Goal: Task Accomplishment & Management: Manage account settings

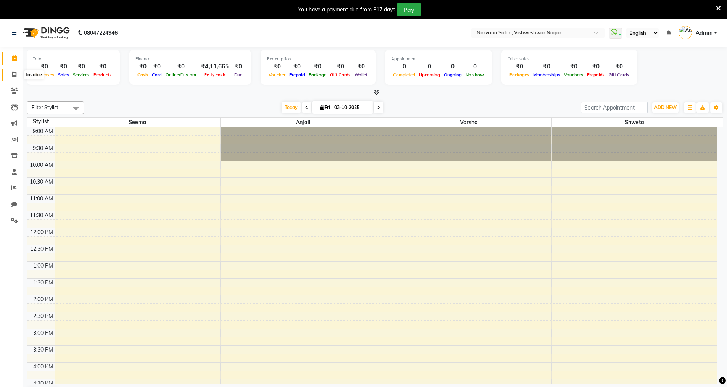
click at [14, 74] on icon at bounding box center [14, 75] width 4 height 6
select select "service"
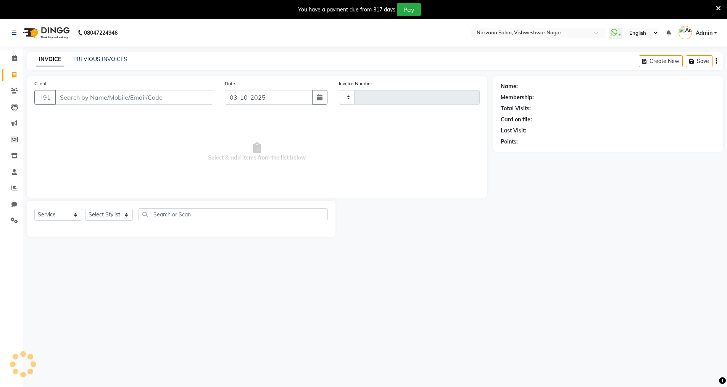
type input "1070"
select select "7167"
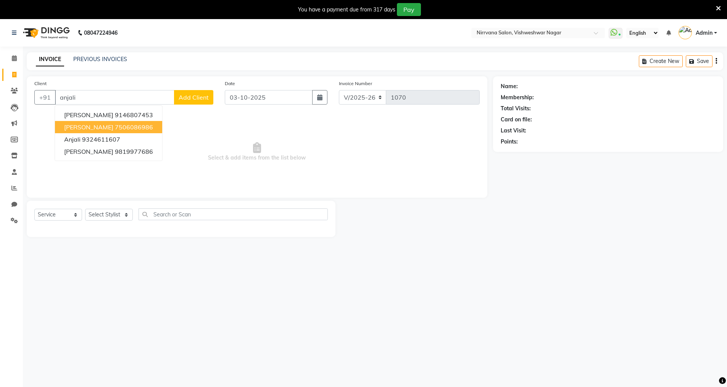
click at [152, 129] on button "[PERSON_NAME] Sagar 7506086986" at bounding box center [108, 127] width 107 height 12
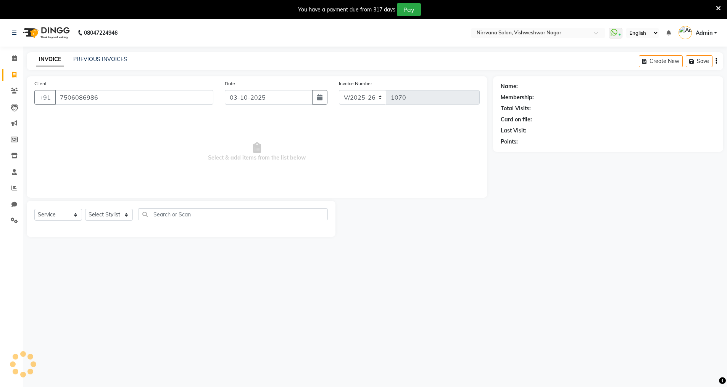
type input "7506086986"
select select "1: Object"
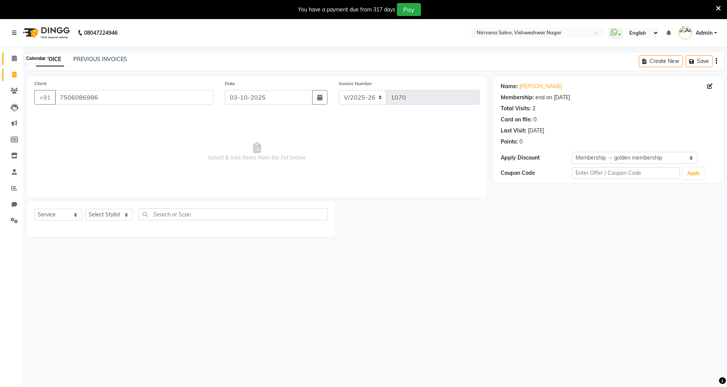
click at [14, 56] on icon at bounding box center [14, 58] width 5 height 6
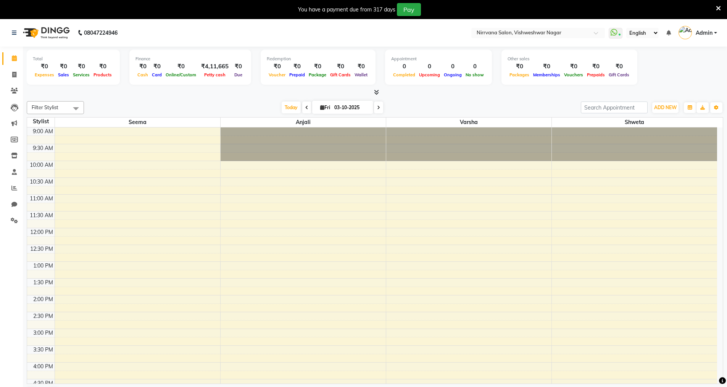
click at [380, 91] on div at bounding box center [375, 93] width 696 height 8
click at [376, 92] on icon at bounding box center [376, 92] width 5 height 6
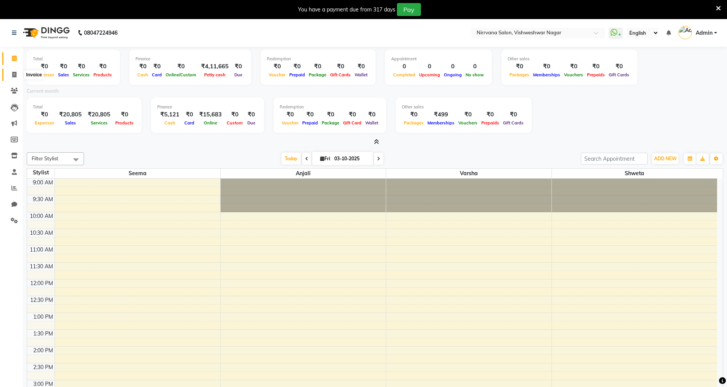
click at [14, 75] on icon at bounding box center [14, 75] width 4 height 6
select select "service"
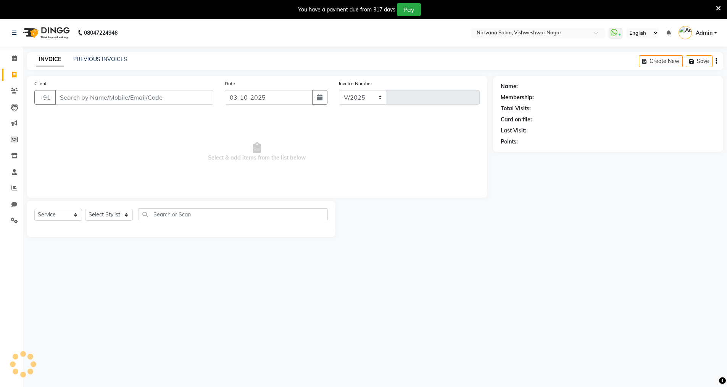
select select "7167"
type input "1070"
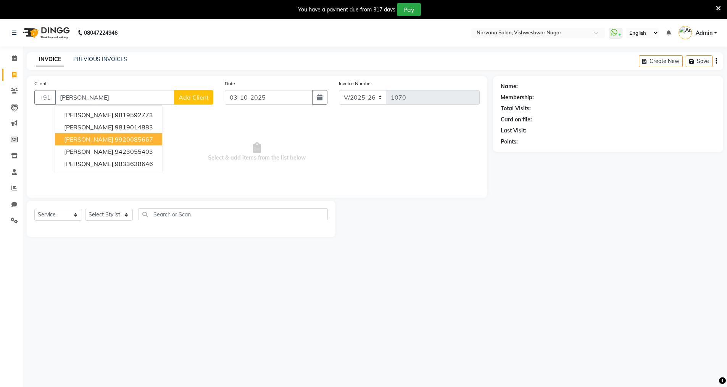
click at [145, 140] on ngb-highlight "9920085667" at bounding box center [134, 139] width 38 height 8
type input "9920085667"
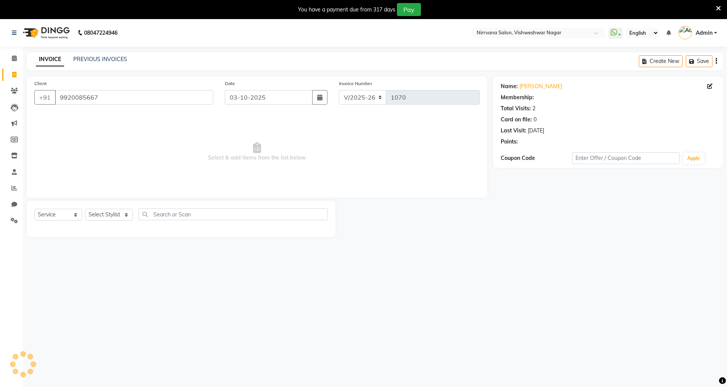
select select "1: Object"
click at [125, 216] on select "Select Stylist [PERSON_NAME] [PERSON_NAME]" at bounding box center [109, 215] width 48 height 12
select select "87132"
click at [85, 209] on select "Select Stylist [PERSON_NAME] [PERSON_NAME]" at bounding box center [109, 215] width 48 height 12
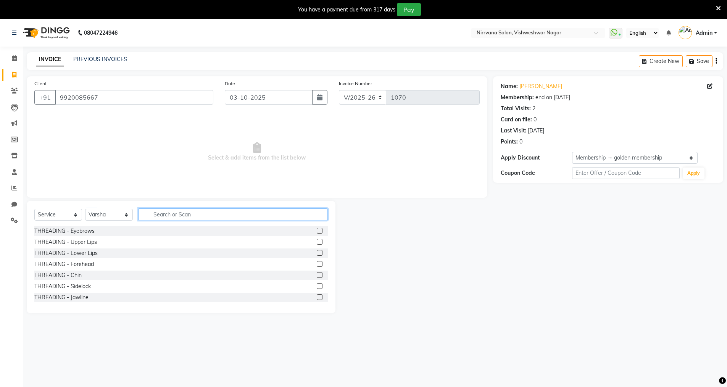
drag, startPoint x: 153, startPoint y: 213, endPoint x: 157, endPoint y: 208, distance: 6.3
click at [155, 211] on input "text" at bounding box center [232, 214] width 189 height 12
type input "lipo"
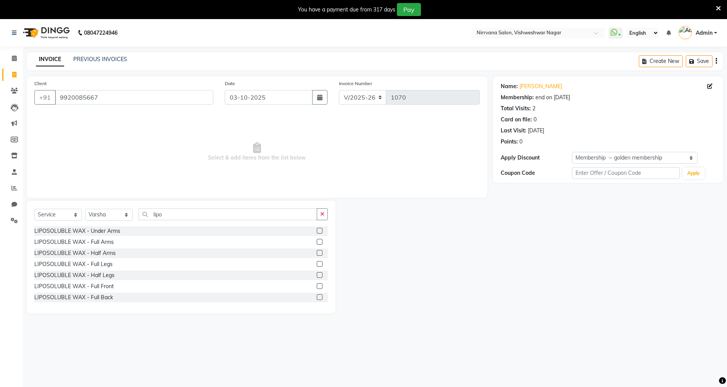
click at [317, 273] on label at bounding box center [320, 275] width 6 height 6
click at [317, 273] on input "checkbox" at bounding box center [319, 275] width 5 height 5
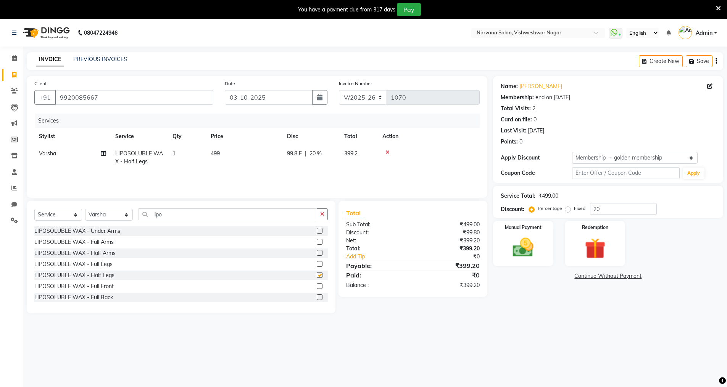
checkbox input "false"
click at [317, 230] on label at bounding box center [320, 231] width 6 height 6
click at [317, 230] on input "checkbox" at bounding box center [319, 231] width 5 height 5
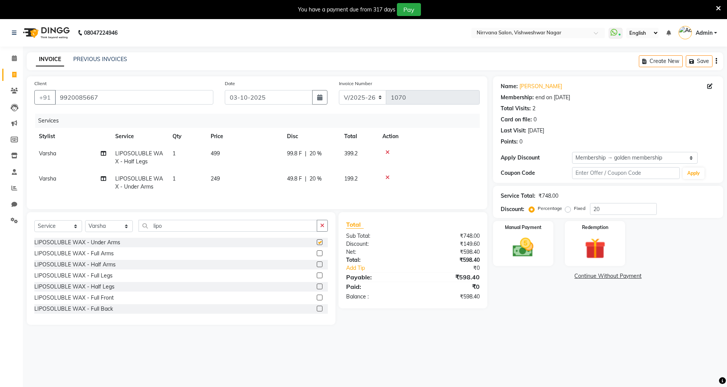
checkbox input "false"
click at [171, 230] on input "lipo" at bounding box center [227, 226] width 179 height 12
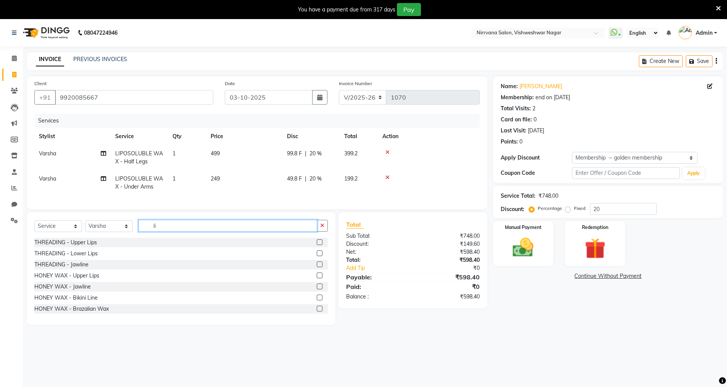
type input "l"
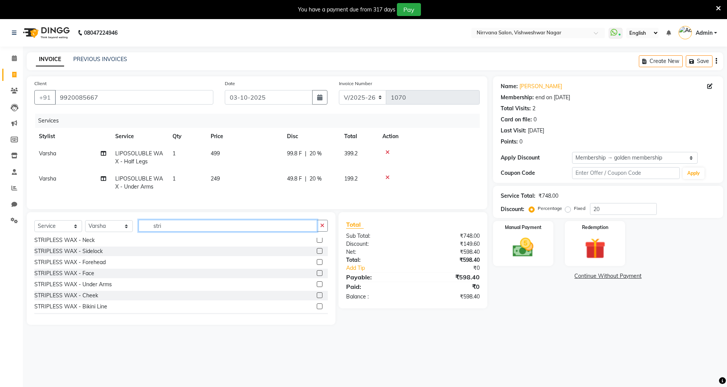
scroll to position [83, 0]
type input "stri"
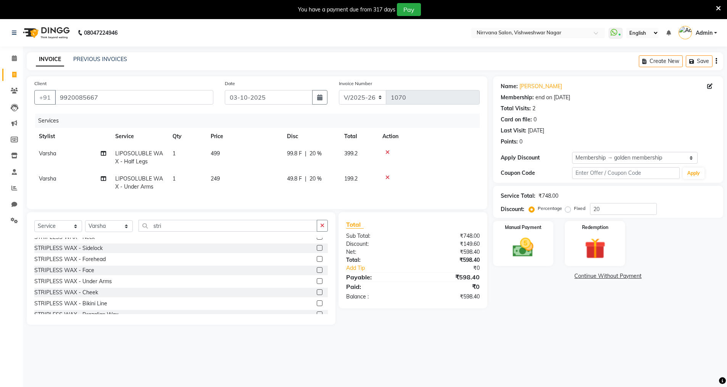
click at [317, 284] on label at bounding box center [320, 281] width 6 height 6
click at [317, 284] on input "checkbox" at bounding box center [319, 281] width 5 height 5
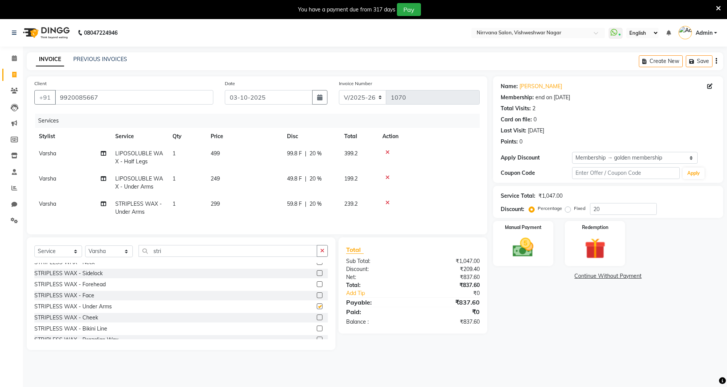
checkbox input "false"
click at [387, 176] on icon at bounding box center [387, 177] width 4 height 5
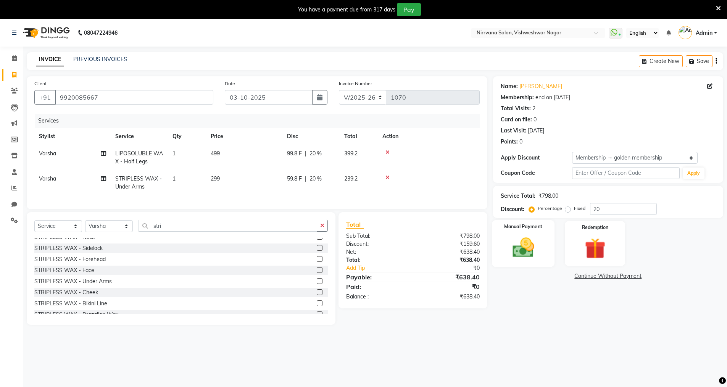
click at [523, 251] on img at bounding box center [523, 247] width 35 height 25
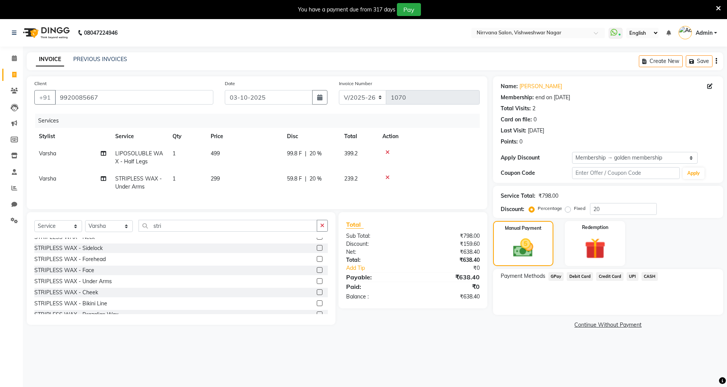
click at [556, 277] on span "GPay" at bounding box center [556, 276] width 16 height 9
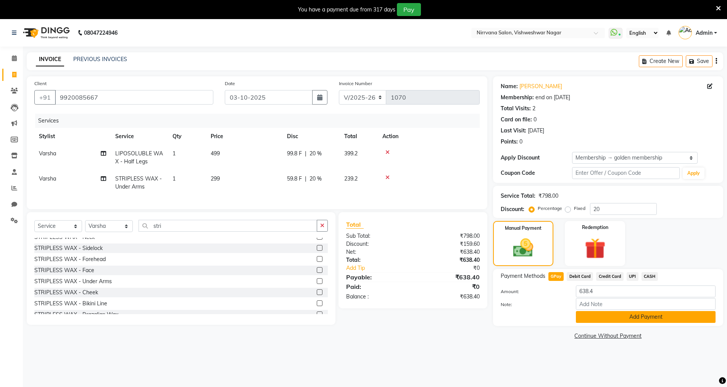
click at [599, 312] on button "Add Payment" at bounding box center [646, 317] width 140 height 12
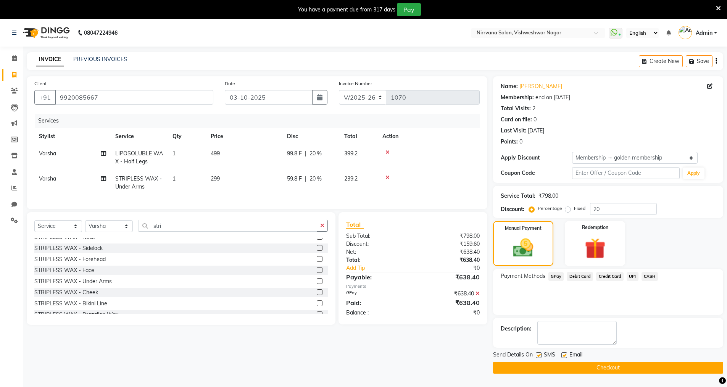
click at [539, 354] on label at bounding box center [539, 355] width 6 height 6
click at [539, 354] on input "checkbox" at bounding box center [538, 355] width 5 height 5
checkbox input "false"
click at [566, 356] on label at bounding box center [564, 355] width 6 height 6
click at [566, 356] on input "checkbox" at bounding box center [563, 355] width 5 height 5
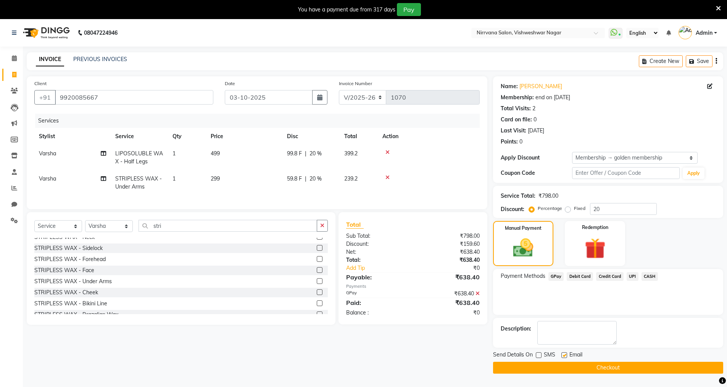
checkbox input "false"
click at [566, 363] on button "Checkout" at bounding box center [608, 368] width 230 height 12
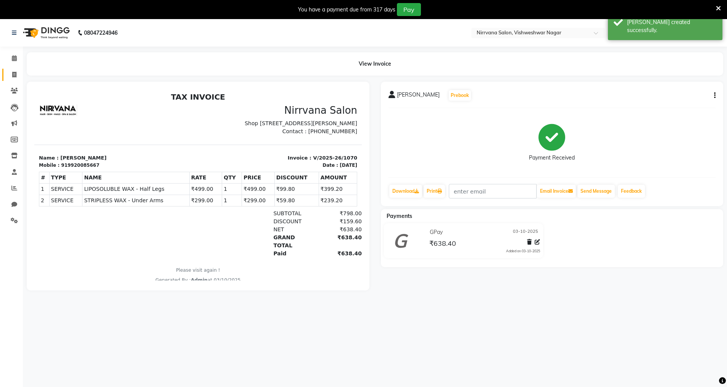
click at [14, 76] on icon at bounding box center [14, 75] width 4 height 6
select select "service"
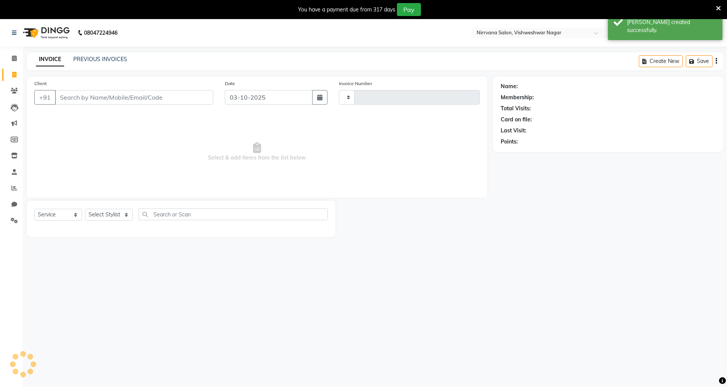
type input "1071"
select select "7167"
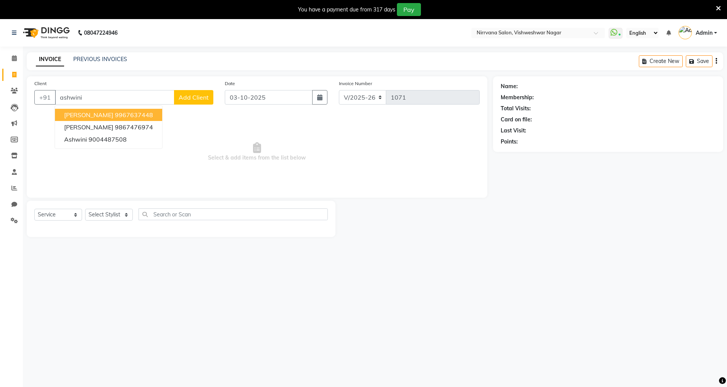
click at [147, 116] on ngb-highlight "9967637448" at bounding box center [134, 115] width 38 height 8
type input "9967637448"
select select "2: Object"
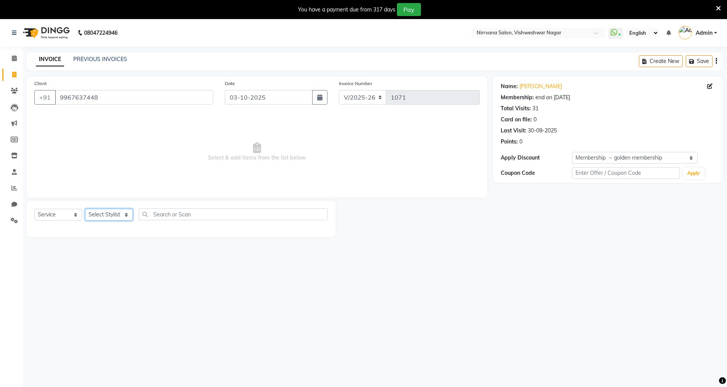
click at [126, 215] on select "Select Stylist [PERSON_NAME] [PERSON_NAME]" at bounding box center [109, 215] width 48 height 12
select select "88264"
click at [85, 209] on select "Select Stylist [PERSON_NAME] [PERSON_NAME]" at bounding box center [109, 215] width 48 height 12
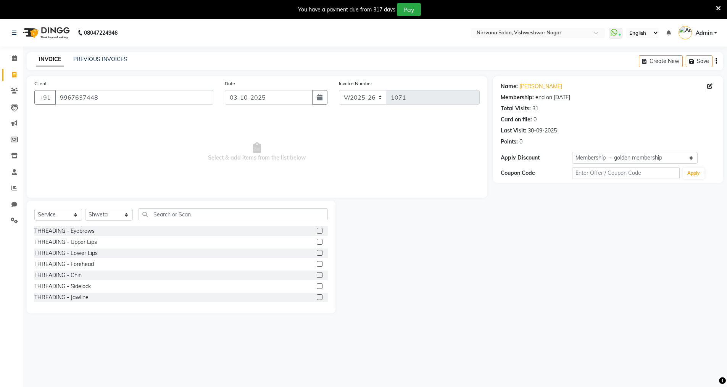
click at [317, 231] on label at bounding box center [320, 231] width 6 height 6
click at [317, 231] on input "checkbox" at bounding box center [319, 231] width 5 height 5
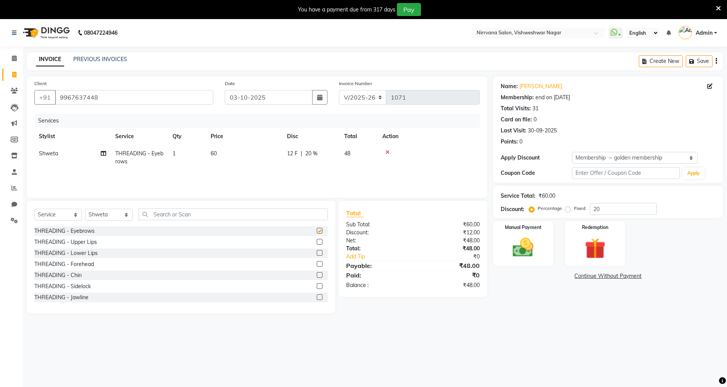
checkbox input "false"
click at [313, 154] on span "20 %" at bounding box center [311, 154] width 12 height 8
select select "88264"
drag, startPoint x: 369, startPoint y: 155, endPoint x: 365, endPoint y: 157, distance: 4.3
click at [368, 156] on input "20" at bounding box center [367, 156] width 23 height 12
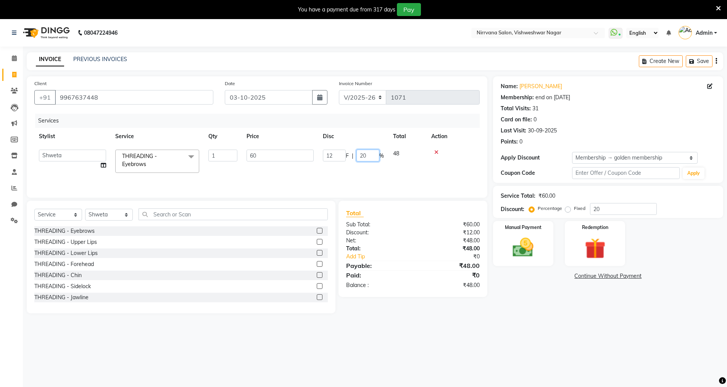
type input "2"
type input "0"
click at [527, 304] on div "Name: [PERSON_NAME] Membership: end on [DATE] Total Visits: 31 Card on file: 0 …" at bounding box center [611, 194] width 236 height 237
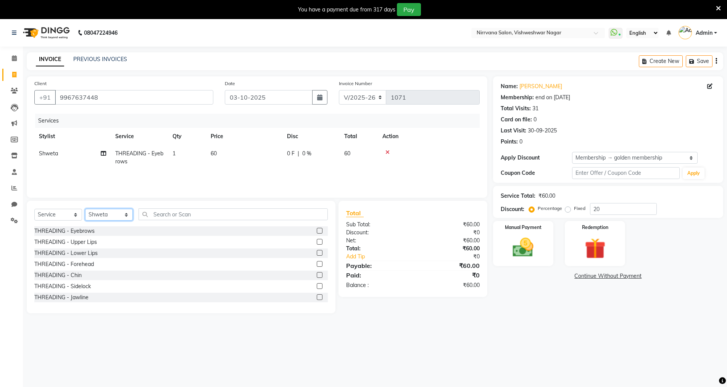
click at [126, 214] on select "Select Stylist [PERSON_NAME] [PERSON_NAME]" at bounding box center [109, 215] width 48 height 12
select select "60038"
click at [85, 209] on select "Select Stylist [PERSON_NAME] [PERSON_NAME]" at bounding box center [109, 215] width 48 height 12
drag, startPoint x: 151, startPoint y: 213, endPoint x: 138, endPoint y: 211, distance: 13.1
click at [151, 213] on input "text" at bounding box center [232, 214] width 189 height 12
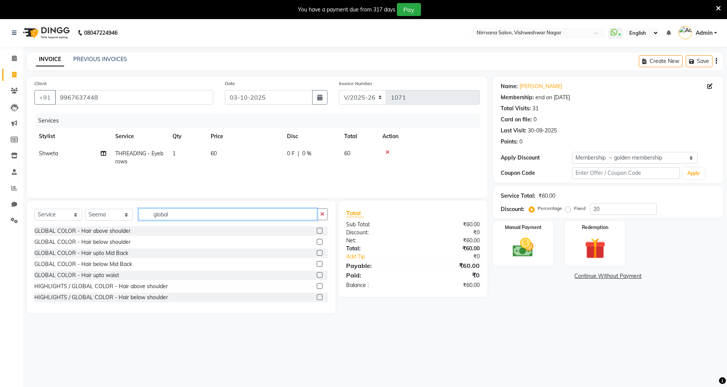
type input "global"
click at [317, 251] on label at bounding box center [320, 253] width 6 height 6
click at [317, 251] on input "checkbox" at bounding box center [319, 253] width 5 height 5
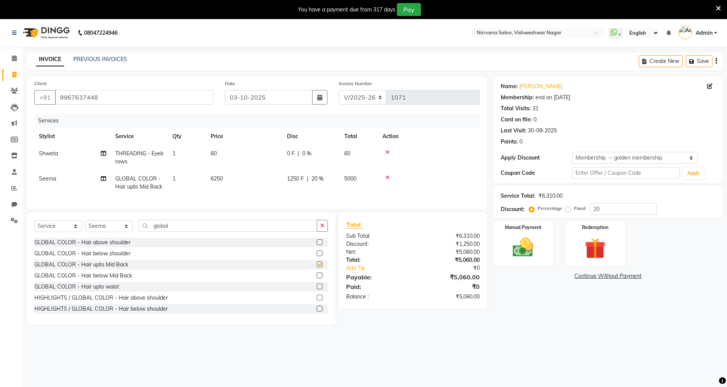
checkbox input "false"
click at [103, 179] on icon at bounding box center [103, 178] width 5 height 5
select select "60038"
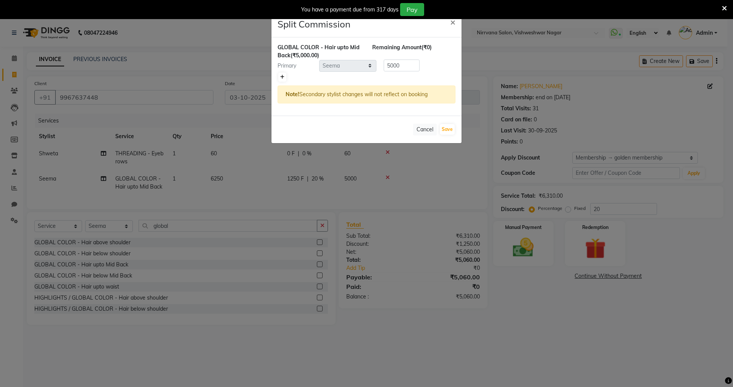
click at [281, 75] on icon at bounding box center [282, 77] width 4 height 5
type input "2500"
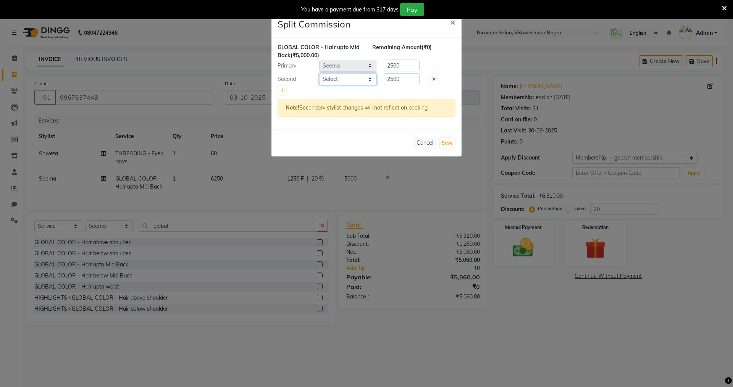
click at [369, 78] on select "Select [PERSON_NAME] [PERSON_NAME]" at bounding box center [347, 79] width 57 height 12
select select "88264"
click at [319, 73] on select "Select [PERSON_NAME] [PERSON_NAME]" at bounding box center [347, 79] width 57 height 12
click at [451, 137] on div "Cancel Save" at bounding box center [366, 142] width 190 height 27
click at [444, 143] on button "Save" at bounding box center [447, 143] width 15 height 11
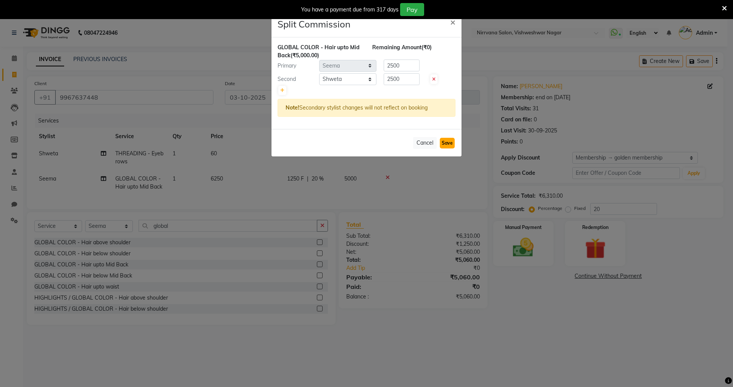
select select "Select"
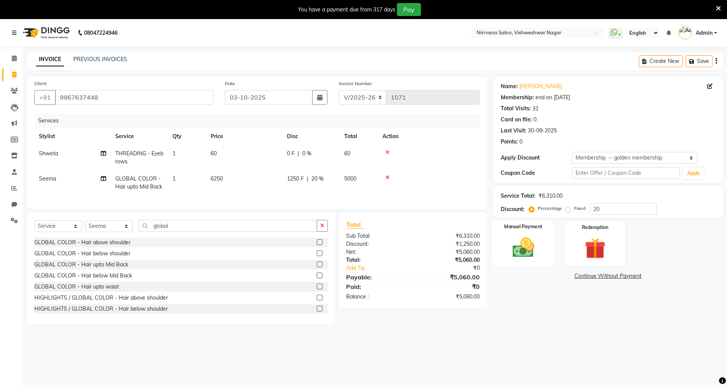
click at [522, 246] on img at bounding box center [523, 247] width 35 height 25
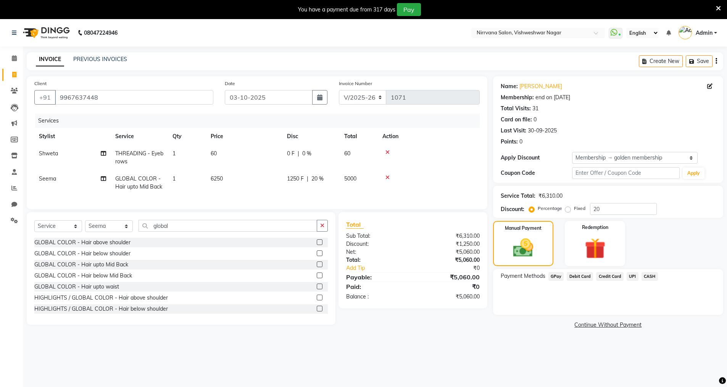
click at [555, 276] on span "GPay" at bounding box center [556, 276] width 16 height 9
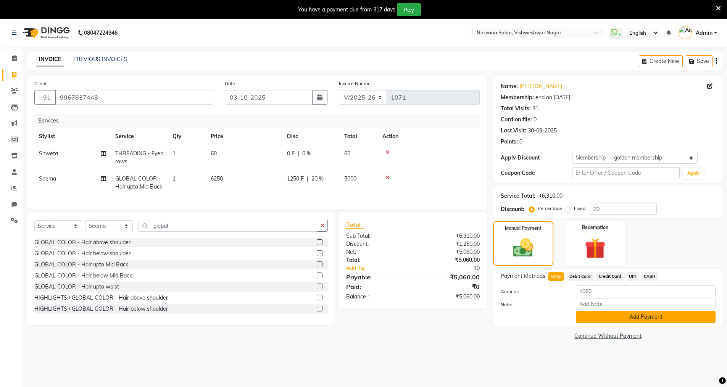
click at [588, 316] on button "Add Payment" at bounding box center [646, 317] width 140 height 12
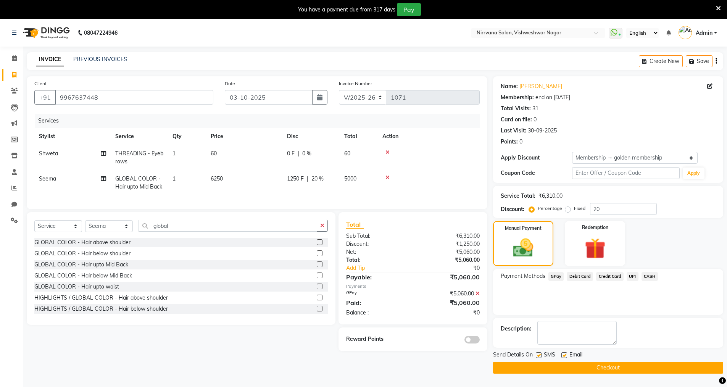
click at [540, 356] on label at bounding box center [539, 355] width 6 height 6
click at [540, 356] on input "checkbox" at bounding box center [538, 355] width 5 height 5
checkbox input "false"
click at [564, 356] on label at bounding box center [564, 355] width 6 height 6
click at [564, 356] on input "checkbox" at bounding box center [563, 355] width 5 height 5
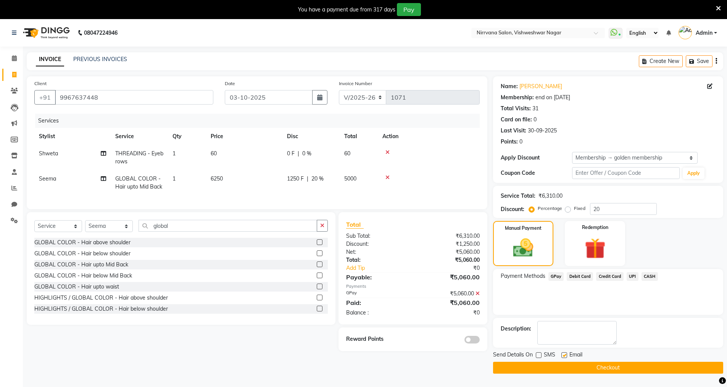
checkbox input "false"
click at [563, 367] on button "Checkout" at bounding box center [608, 368] width 230 height 12
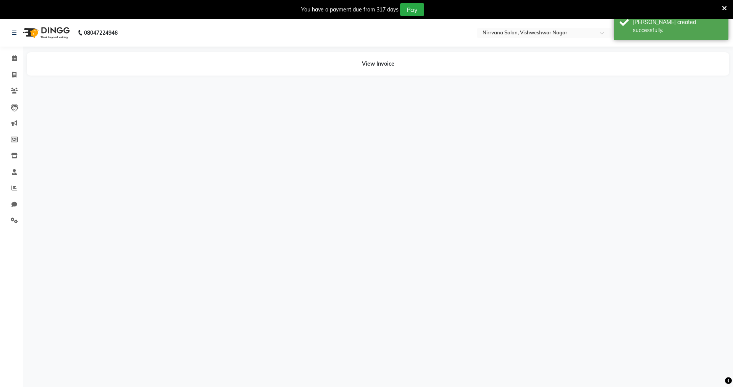
select select "88264"
select select "60038"
select select "88264"
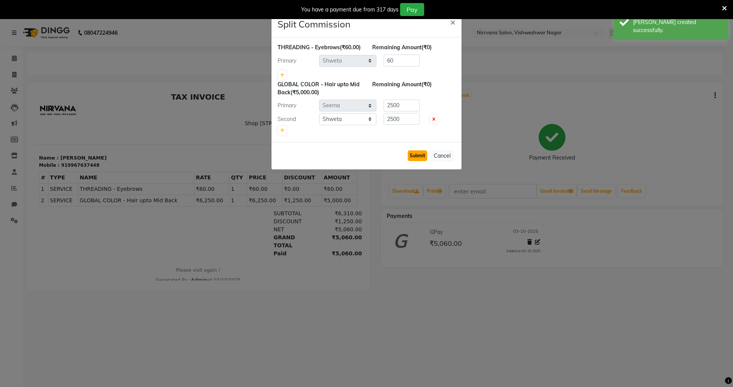
click at [424, 161] on button "Submit" at bounding box center [416, 155] width 19 height 11
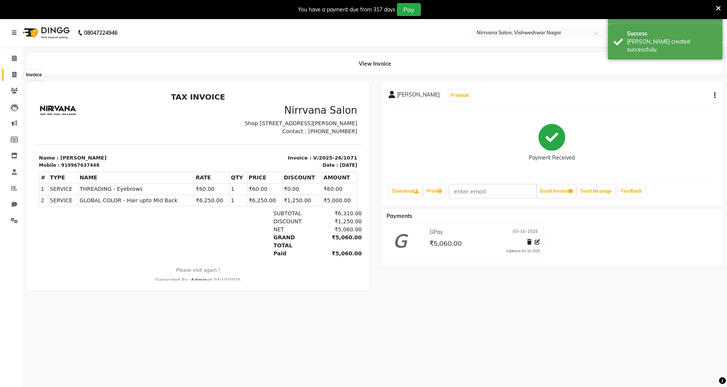
click at [13, 75] on icon at bounding box center [14, 75] width 4 height 6
select select "7167"
select select "service"
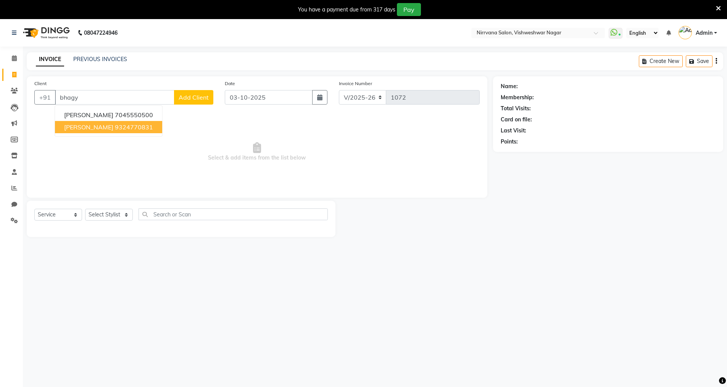
click at [149, 129] on button "[PERSON_NAME] 9324770831" at bounding box center [108, 127] width 107 height 12
type input "9324770831"
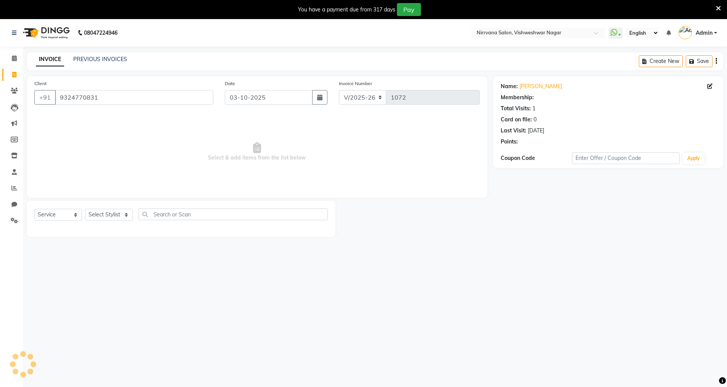
select select "1: Object"
click at [126, 213] on select "Select Stylist [PERSON_NAME] [PERSON_NAME]" at bounding box center [109, 215] width 48 height 12
select select "66294"
click at [85, 209] on select "Select Stylist [PERSON_NAME] [PERSON_NAME]" at bounding box center [109, 215] width 48 height 12
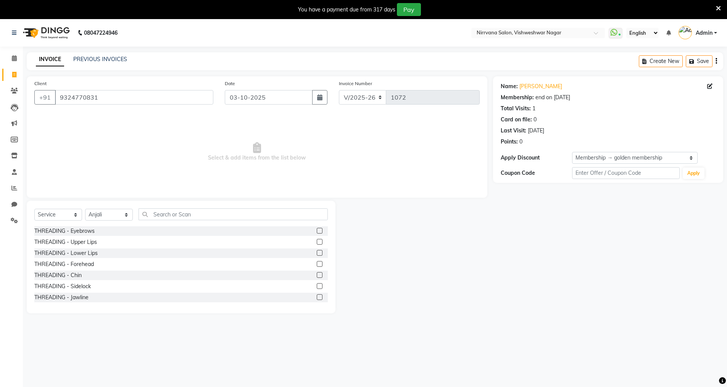
click at [317, 230] on label at bounding box center [320, 231] width 6 height 6
click at [317, 230] on input "checkbox" at bounding box center [319, 231] width 5 height 5
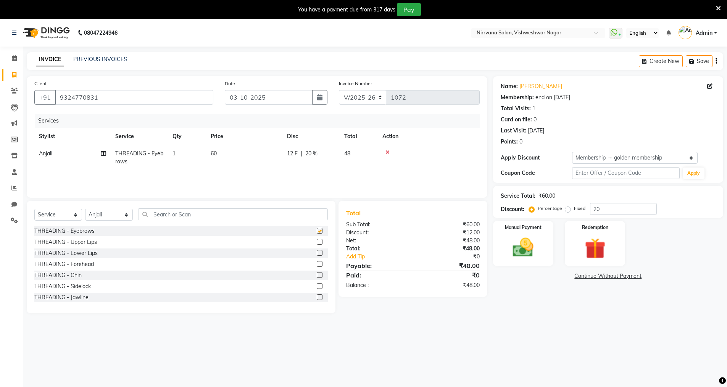
checkbox input "false"
click at [317, 262] on label at bounding box center [320, 264] width 6 height 6
click at [317, 262] on input "checkbox" at bounding box center [319, 264] width 5 height 5
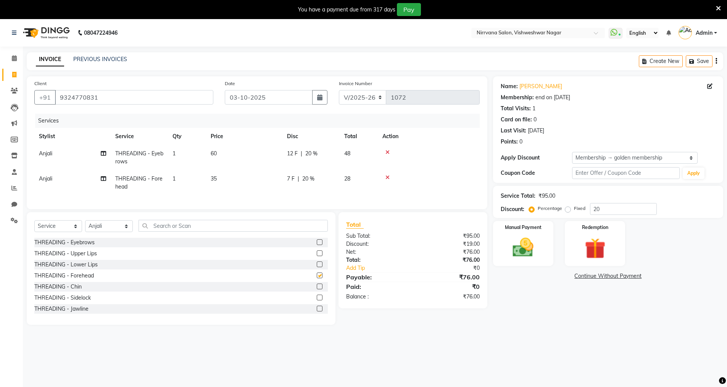
checkbox input "false"
click at [310, 154] on span "20 %" at bounding box center [311, 154] width 12 height 8
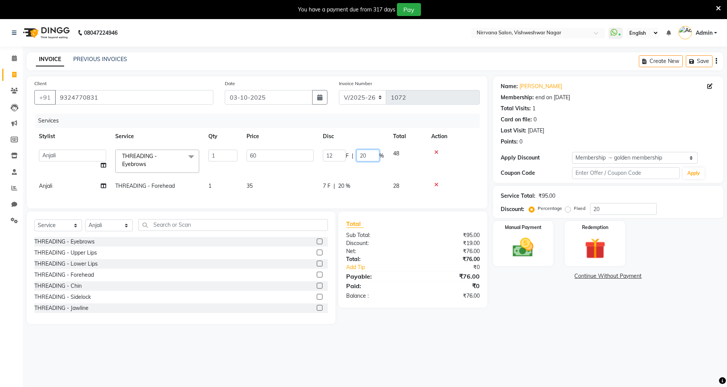
click at [369, 155] on input "20" at bounding box center [367, 156] width 23 height 12
type input "2"
type input "0"
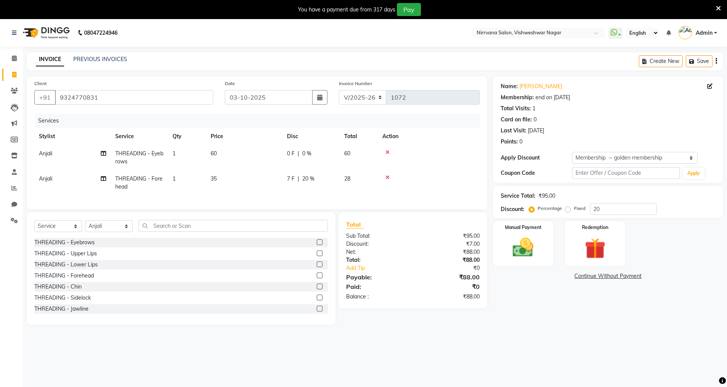
click at [347, 184] on tr "[PERSON_NAME] THREADING - Forehead 1 35 7 F | 20 % 28" at bounding box center [256, 182] width 445 height 25
drag, startPoint x: 312, startPoint y: 176, endPoint x: 335, endPoint y: 179, distance: 23.1
click at [315, 175] on div "7 F | 20 %" at bounding box center [311, 179] width 48 height 8
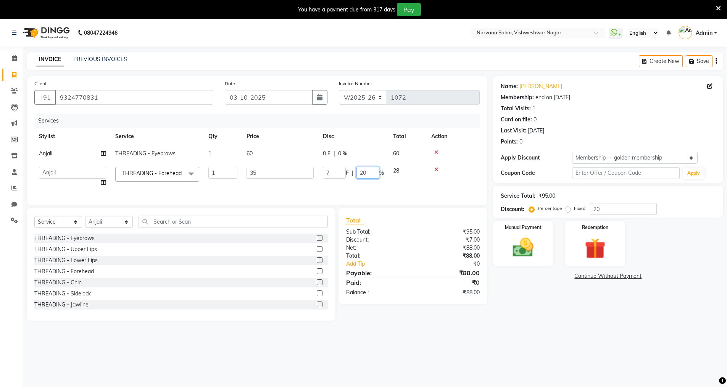
click at [371, 171] on input "20" at bounding box center [367, 173] width 23 height 12
type input "2"
type input "0"
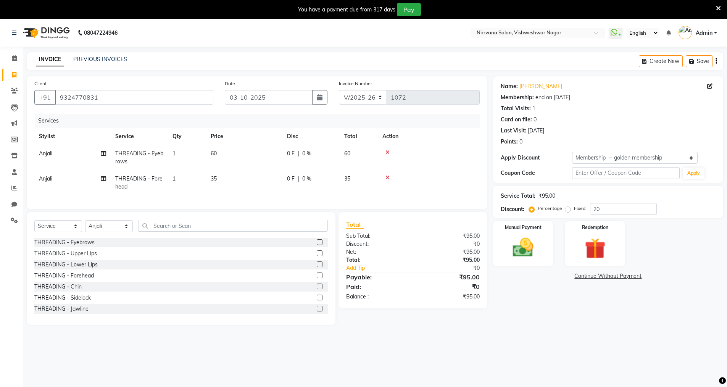
drag, startPoint x: 553, startPoint y: 341, endPoint x: 573, endPoint y: 335, distance: 20.6
click at [563, 338] on div "08047224946 Select Location × Nirrvana Salon, Vishweshwar Nagar WhatsApp Status…" at bounding box center [363, 212] width 727 height 387
click at [151, 231] on input "text" at bounding box center [232, 226] width 189 height 12
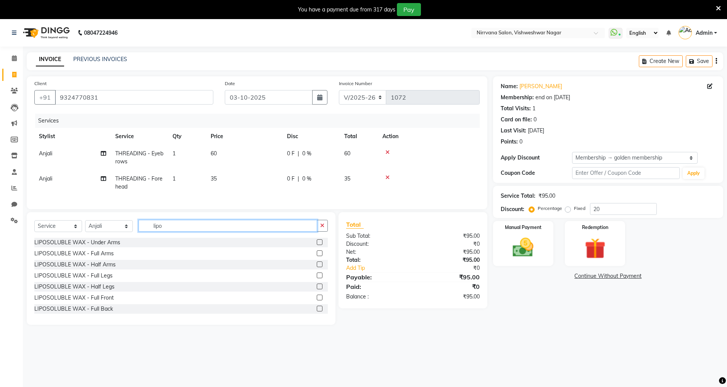
type input "lipo"
click at [317, 256] on label at bounding box center [320, 253] width 6 height 6
click at [317, 256] on input "checkbox" at bounding box center [319, 253] width 5 height 5
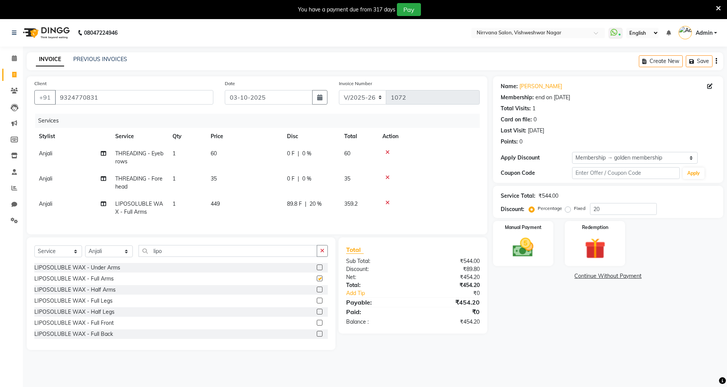
checkbox input "false"
click at [126, 257] on select "Select Stylist [PERSON_NAME] [PERSON_NAME]" at bounding box center [109, 251] width 48 height 12
select select "87132"
click at [85, 251] on select "Select Stylist [PERSON_NAME] [PERSON_NAME]" at bounding box center [109, 251] width 48 height 12
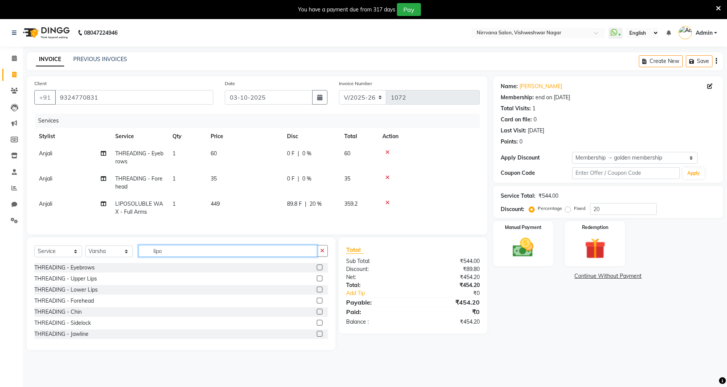
click at [166, 257] on input "lipo" at bounding box center [227, 251] width 179 height 12
type input "lipo"
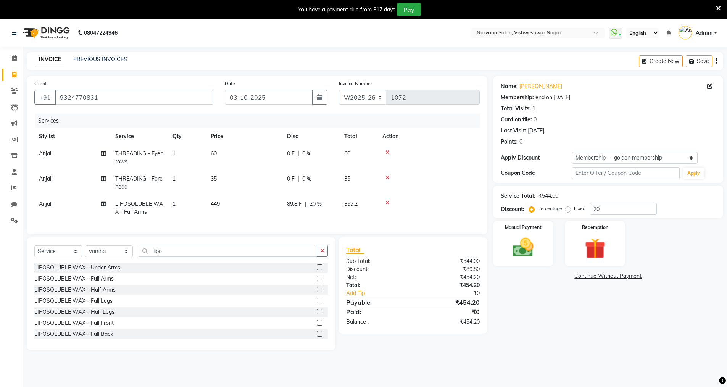
click at [317, 314] on label at bounding box center [320, 312] width 6 height 6
click at [317, 314] on input "checkbox" at bounding box center [319, 311] width 5 height 5
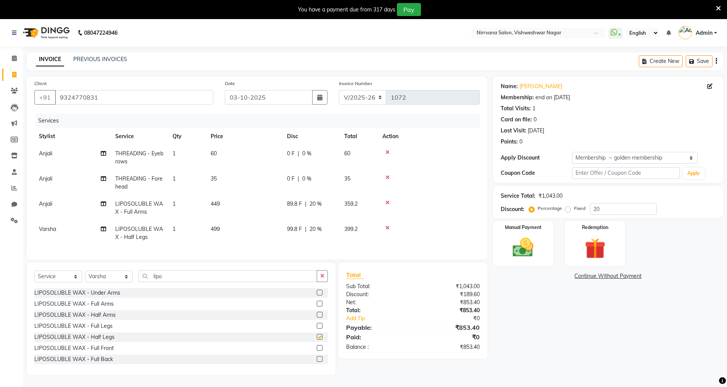
checkbox input "false"
click at [174, 278] on input "lipo" at bounding box center [227, 276] width 179 height 12
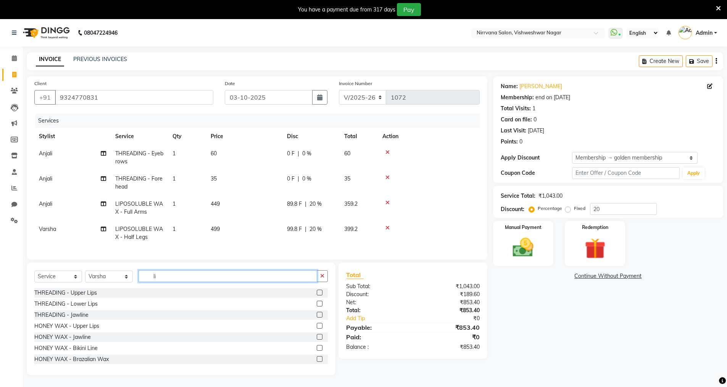
type input "l"
type input "stri"
click at [317, 327] on label at bounding box center [320, 325] width 6 height 6
click at [317, 327] on input "checkbox" at bounding box center [319, 324] width 5 height 5
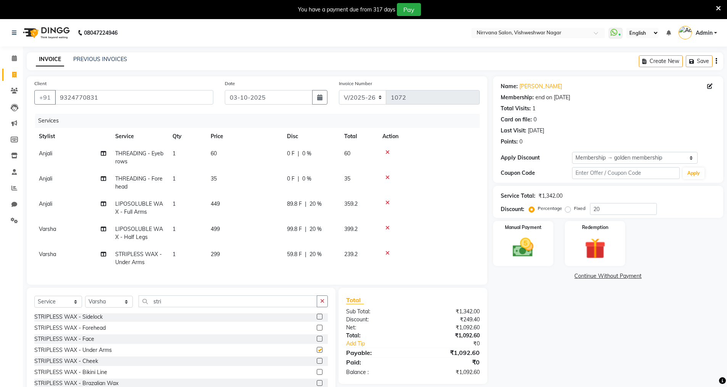
checkbox input "false"
click at [168, 303] on input "stri" at bounding box center [227, 301] width 179 height 12
type input "s"
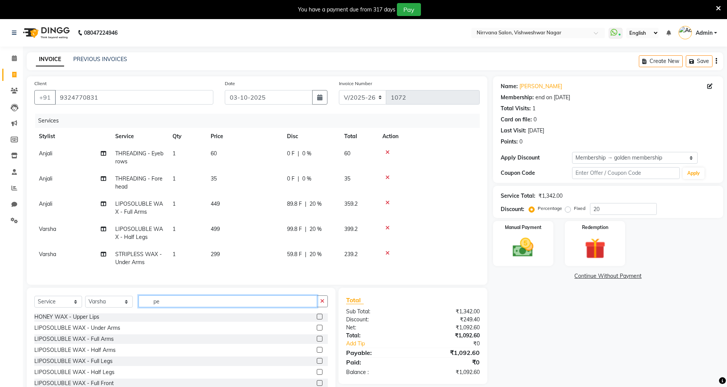
scroll to position [12, 0]
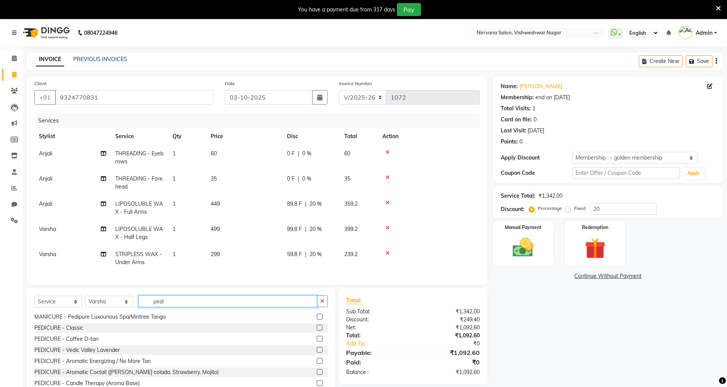
type input "pedi"
click at [317, 330] on label at bounding box center [320, 328] width 6 height 6
click at [317, 330] on input "checkbox" at bounding box center [319, 327] width 5 height 5
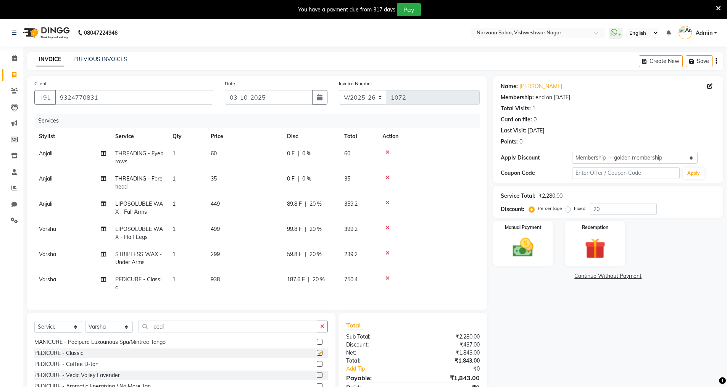
checkbox input "false"
drag, startPoint x: 167, startPoint y: 328, endPoint x: 174, endPoint y: 319, distance: 11.4
click at [171, 324] on input "pedi" at bounding box center [227, 326] width 179 height 12
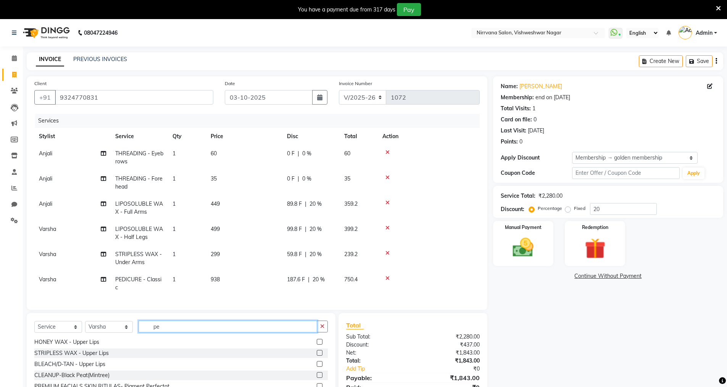
type input "p"
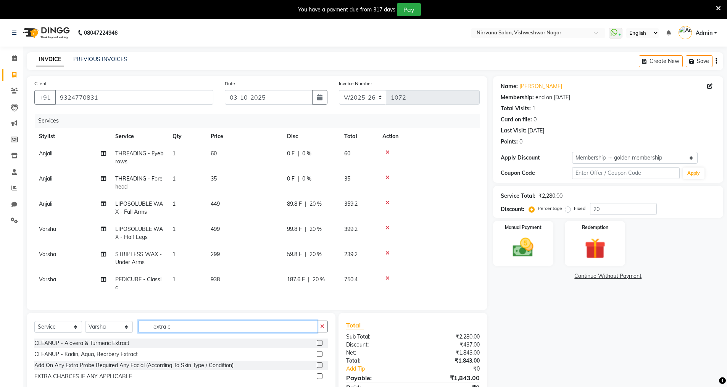
scroll to position [0, 0]
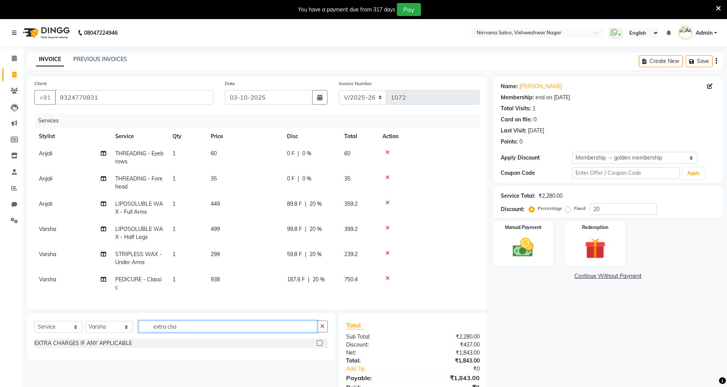
type input "extra cha"
click at [320, 345] on label at bounding box center [320, 343] width 6 height 6
click at [320, 345] on input "checkbox" at bounding box center [319, 343] width 5 height 5
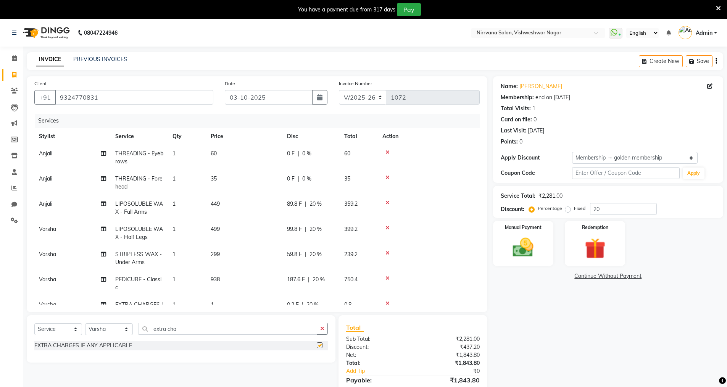
checkbox input "false"
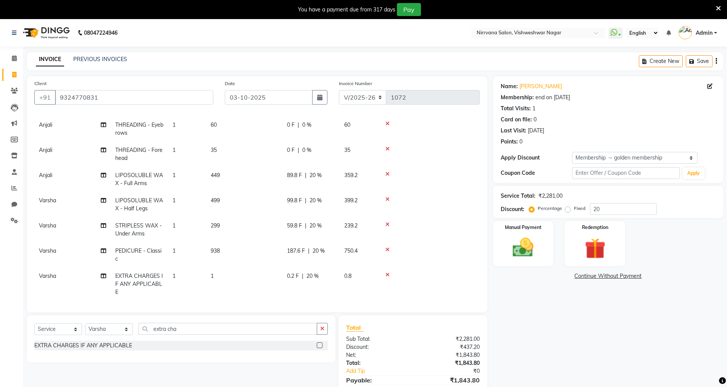
scroll to position [37, 0]
click at [221, 266] on td "1" at bounding box center [244, 281] width 76 height 33
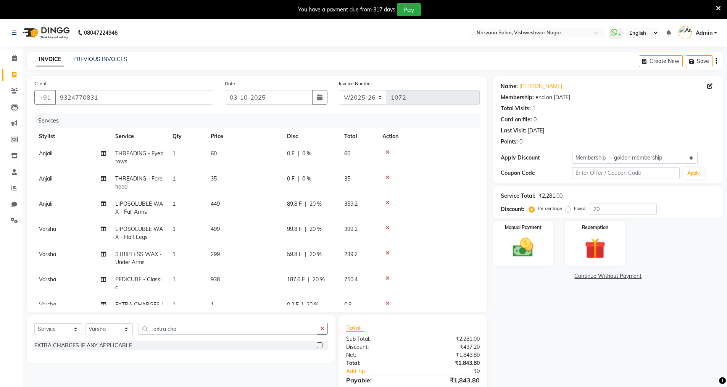
select select "87132"
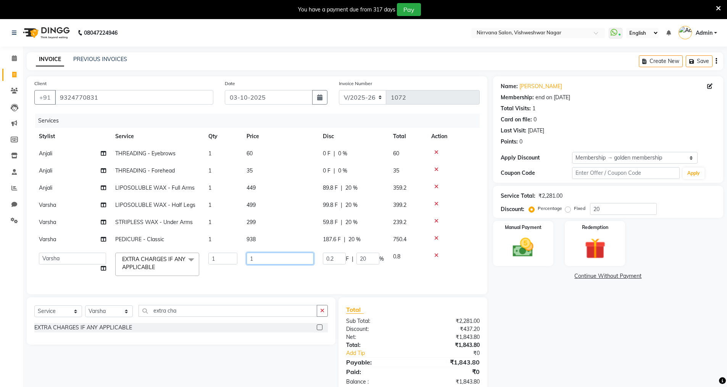
drag, startPoint x: 245, startPoint y: 264, endPoint x: 271, endPoint y: 260, distance: 27.0
click at [271, 260] on input "1" at bounding box center [279, 259] width 67 height 12
type input "100"
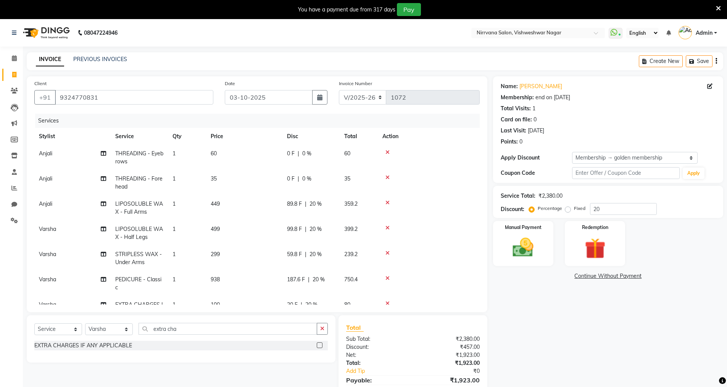
click at [597, 324] on div "Name: [PERSON_NAME] Membership: end on [DATE] Total Visits: 1 Card on file: 0 L…" at bounding box center [611, 243] width 236 height 335
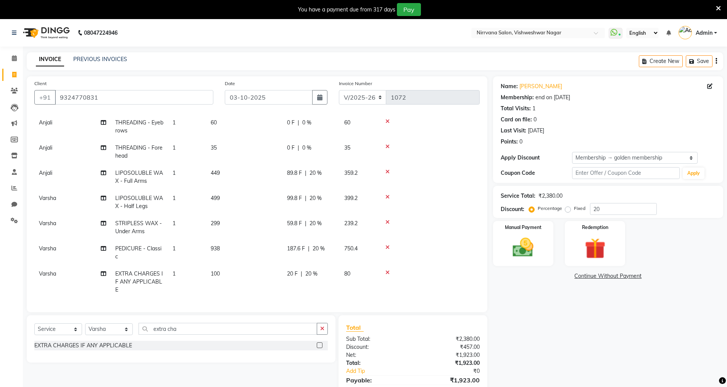
scroll to position [37, 0]
click at [315, 270] on span "20 %" at bounding box center [311, 274] width 12 height 8
select select "87132"
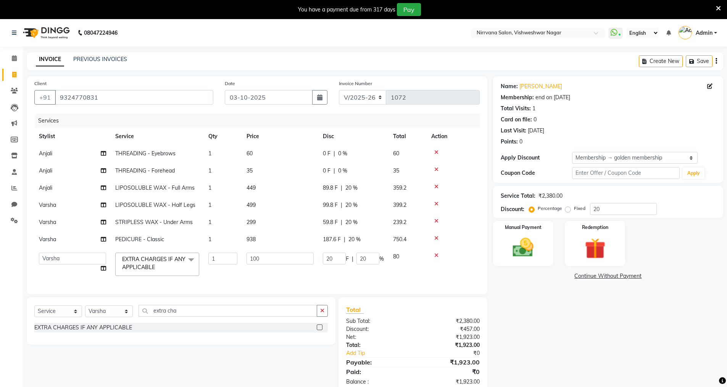
scroll to position [0, 0]
click at [369, 257] on input "20" at bounding box center [367, 259] width 23 height 12
type input "2"
type input "0"
drag, startPoint x: 576, startPoint y: 330, endPoint x: 579, endPoint y: 325, distance: 5.5
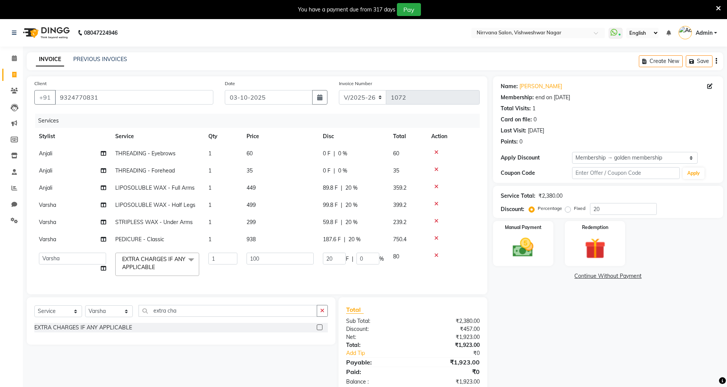
click at [577, 327] on div "Name: [PERSON_NAME] Membership: end on [DATE] Total Visits: 1 Card on file: 0 L…" at bounding box center [611, 234] width 236 height 317
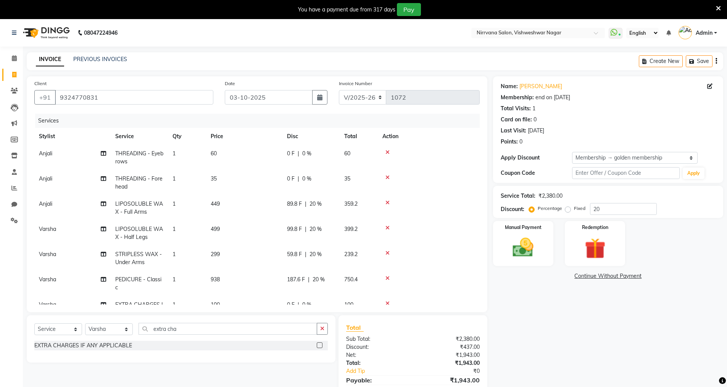
scroll to position [37, 0]
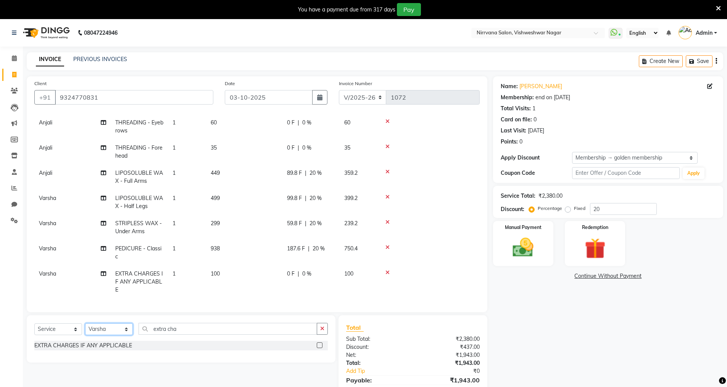
click at [126, 326] on select "Select Stylist [PERSON_NAME] [PERSON_NAME]" at bounding box center [109, 329] width 48 height 12
select select "60038"
click at [85, 323] on select "Select Stylist [PERSON_NAME] [PERSON_NAME]" at bounding box center [109, 329] width 48 height 12
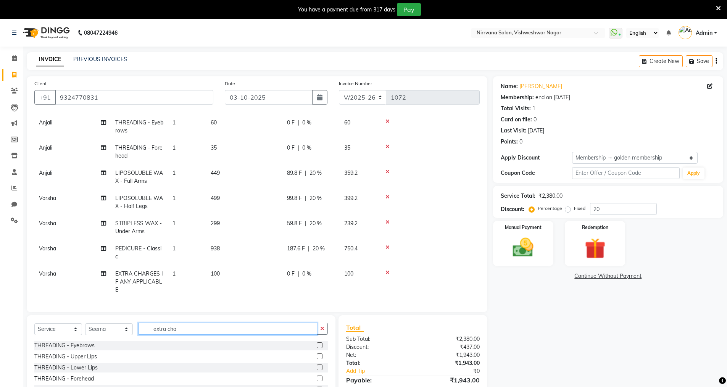
click at [194, 327] on input "extra cha" at bounding box center [227, 329] width 179 height 12
type input "e"
type input "global"
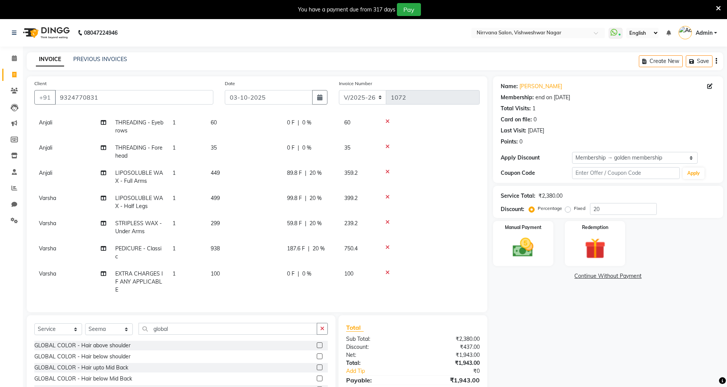
click at [317, 368] on label at bounding box center [320, 367] width 6 height 6
click at [317, 368] on input "checkbox" at bounding box center [319, 367] width 5 height 5
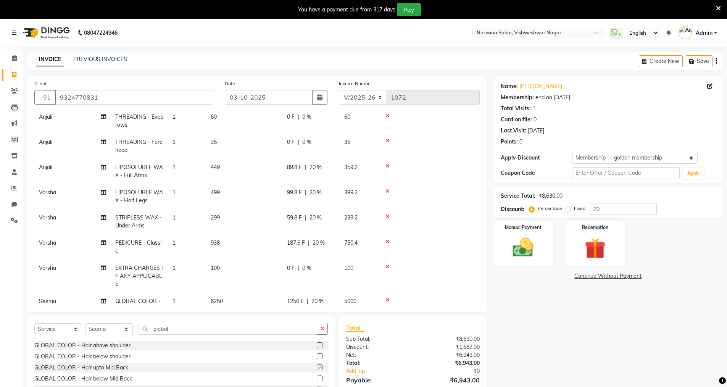
checkbox input "false"
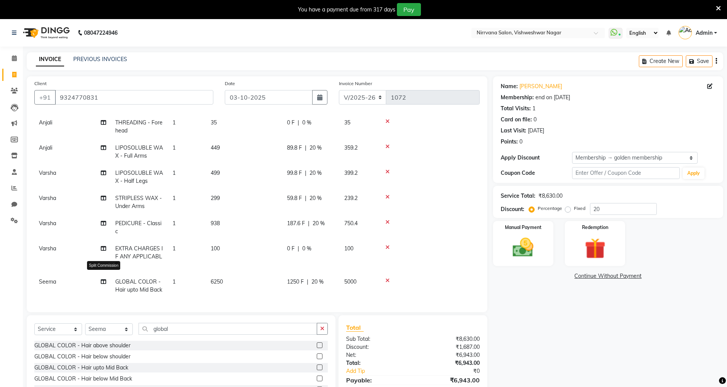
click at [103, 279] on icon at bounding box center [103, 281] width 5 height 5
select select "60038"
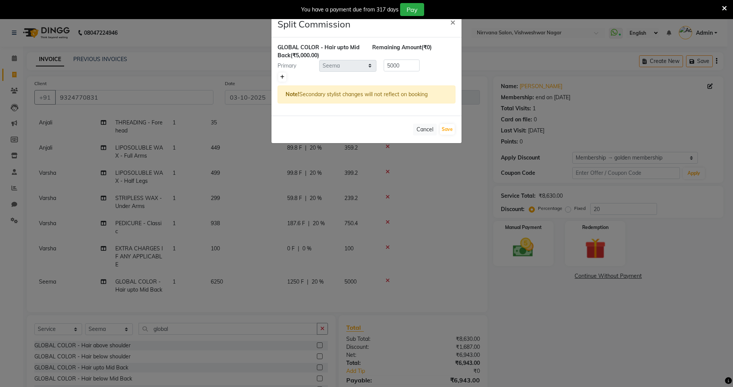
click at [283, 77] on icon at bounding box center [282, 77] width 4 height 5
type input "2500"
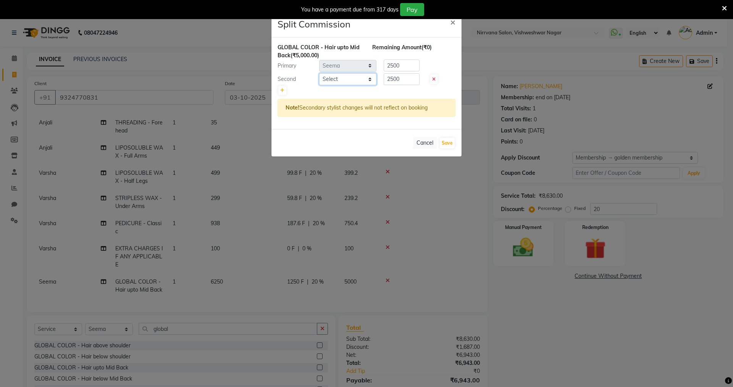
click at [370, 79] on select "Select [PERSON_NAME] [PERSON_NAME]" at bounding box center [347, 79] width 57 height 12
select select "66294"
click at [319, 73] on select "Select [PERSON_NAME] [PERSON_NAME]" at bounding box center [347, 79] width 57 height 12
click at [447, 142] on button "Save" at bounding box center [447, 143] width 15 height 11
select select "Select"
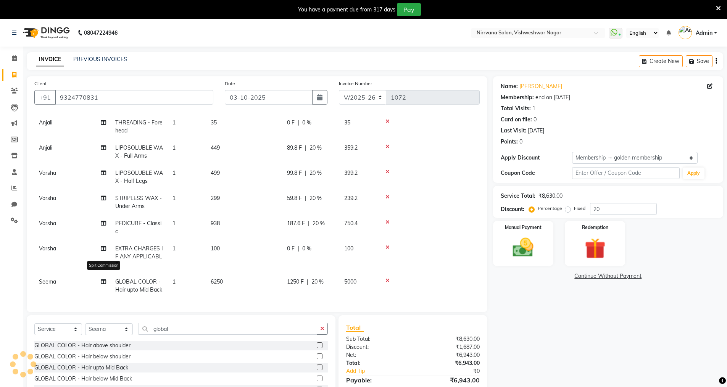
click at [101, 279] on icon at bounding box center [103, 281] width 5 height 5
select select "60038"
select select "66294"
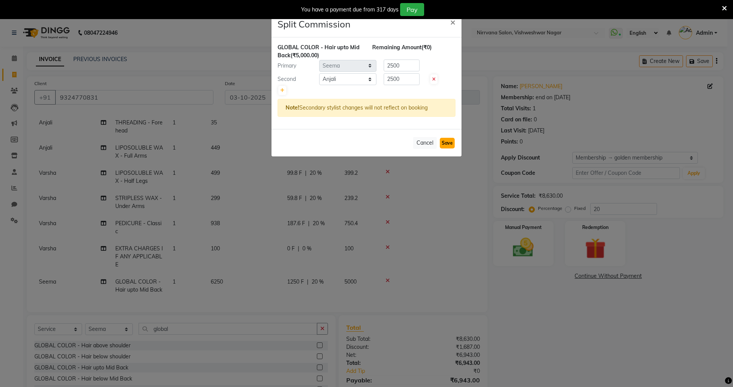
click at [448, 145] on button "Save" at bounding box center [447, 143] width 15 height 11
select select "Select"
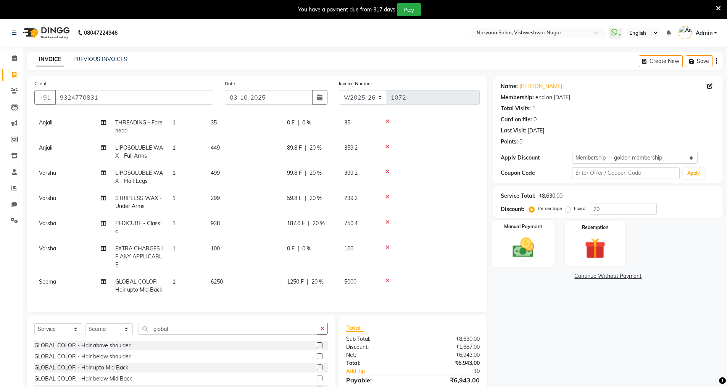
click at [525, 251] on img at bounding box center [523, 247] width 35 height 25
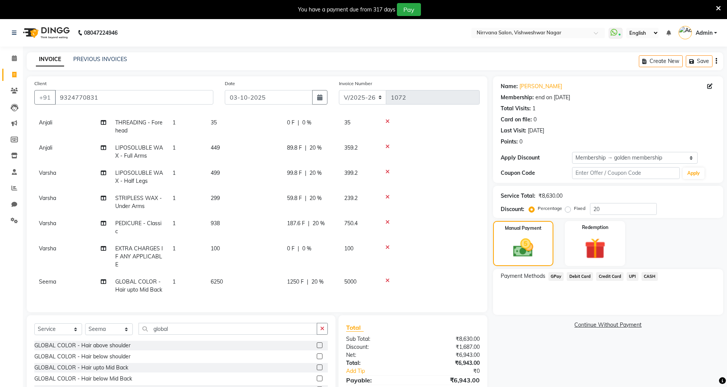
click at [558, 277] on span "GPay" at bounding box center [556, 276] width 16 height 9
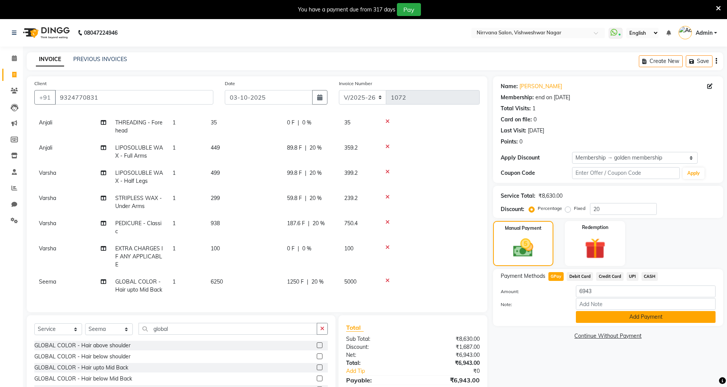
click at [634, 314] on button "Add Payment" at bounding box center [646, 317] width 140 height 12
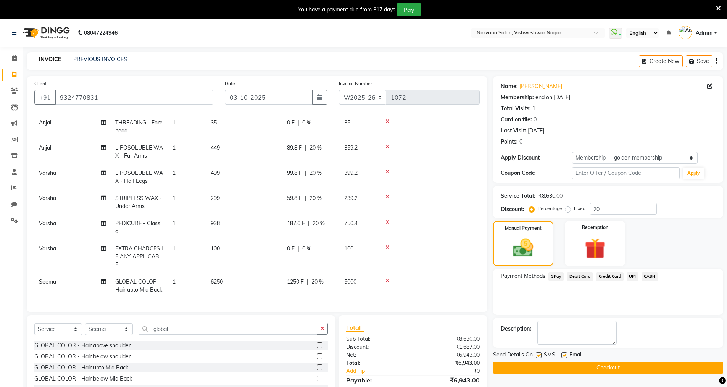
click at [539, 356] on label at bounding box center [539, 355] width 6 height 6
click at [539, 356] on input "checkbox" at bounding box center [538, 355] width 5 height 5
checkbox input "false"
click at [563, 356] on label at bounding box center [564, 355] width 6 height 6
click at [563, 356] on input "checkbox" at bounding box center [563, 355] width 5 height 5
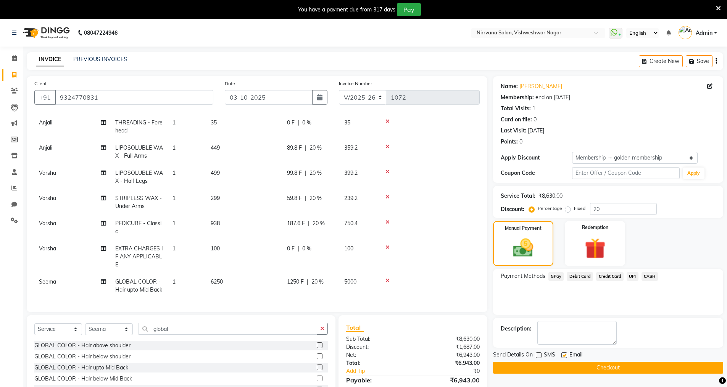
checkbox input "false"
click at [579, 368] on button "Checkout" at bounding box center [608, 368] width 230 height 12
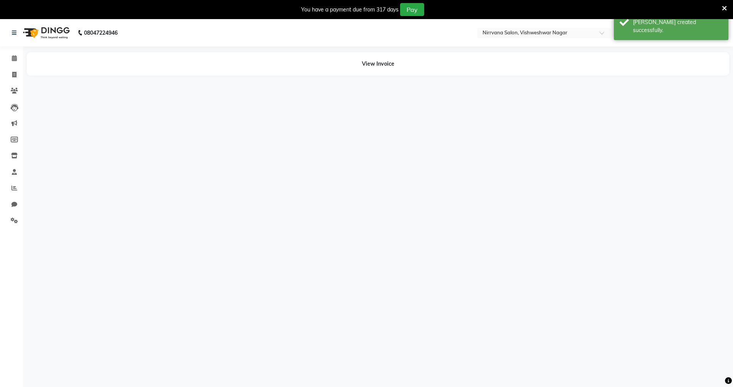
select select "66294"
select select "87132"
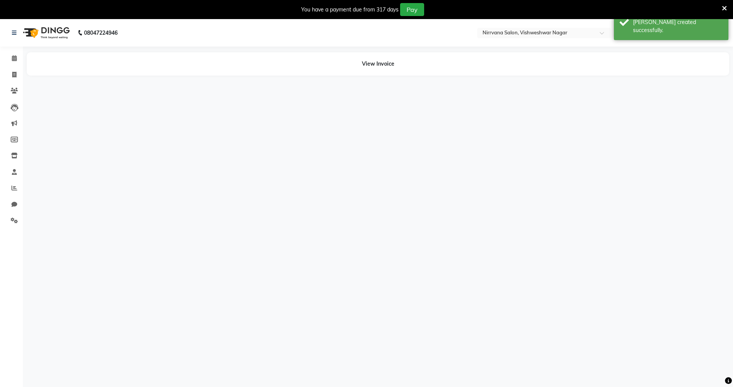
select select "87132"
select select "60038"
select select "66294"
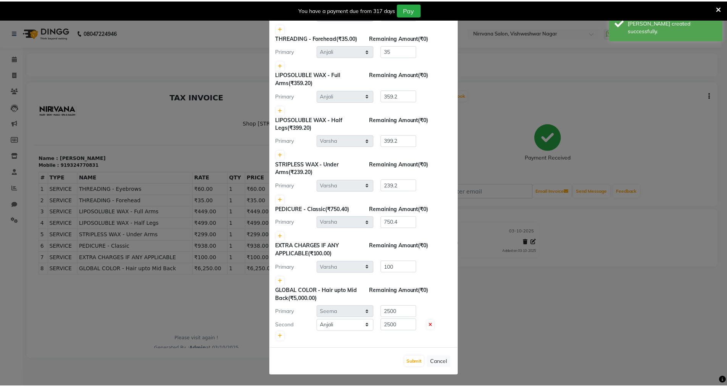
scroll to position [63, 0]
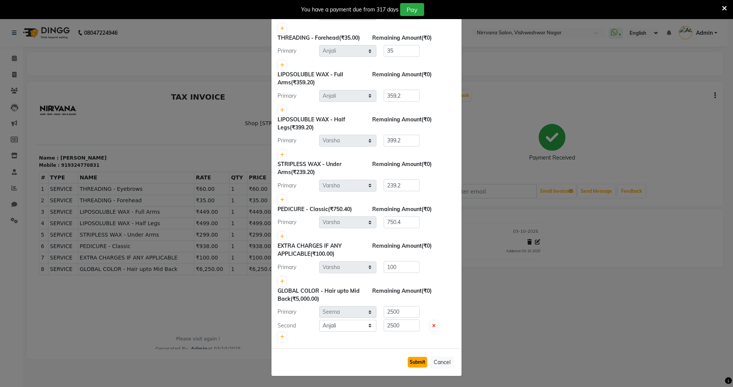
click at [419, 363] on button "Submit" at bounding box center [416, 362] width 19 height 11
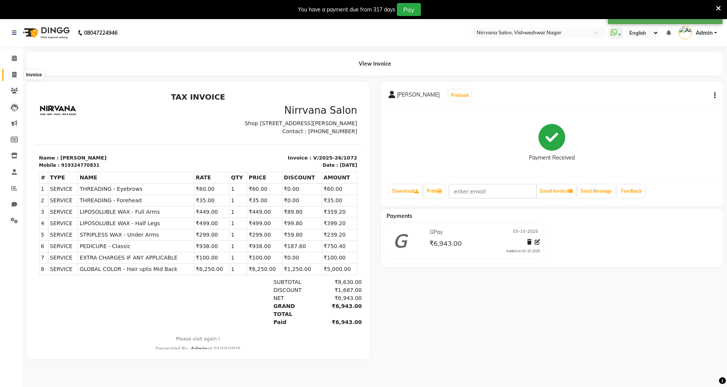
click at [14, 74] on icon at bounding box center [14, 75] width 4 height 6
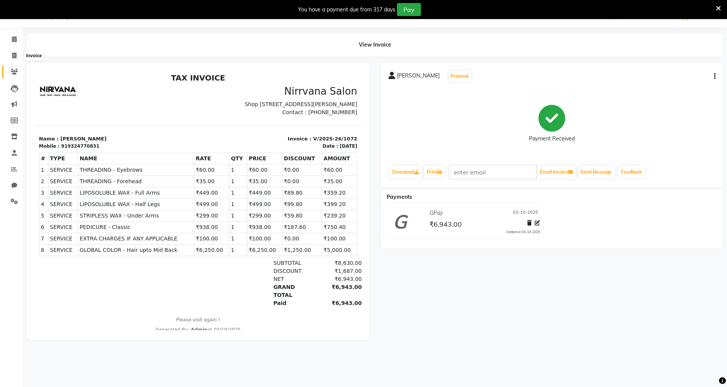
select select "7167"
select select "service"
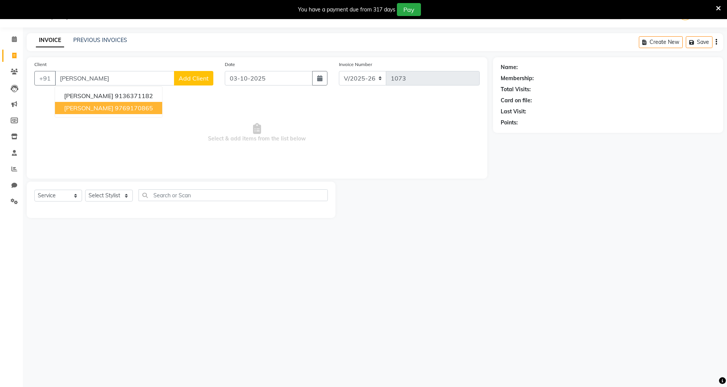
click at [158, 109] on button "[PERSON_NAME] 9769170865" at bounding box center [108, 108] width 107 height 12
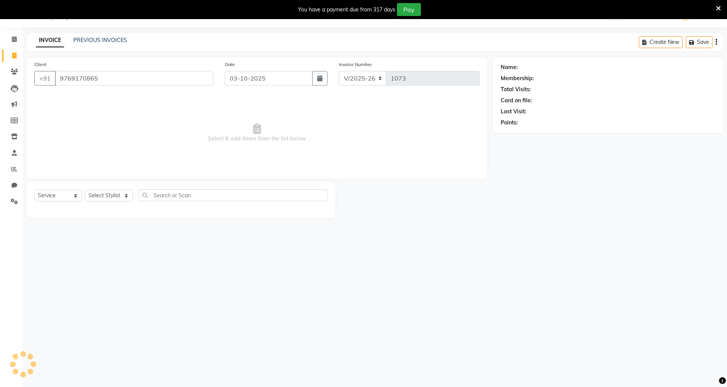
type input "9769170865"
select select "1: Object"
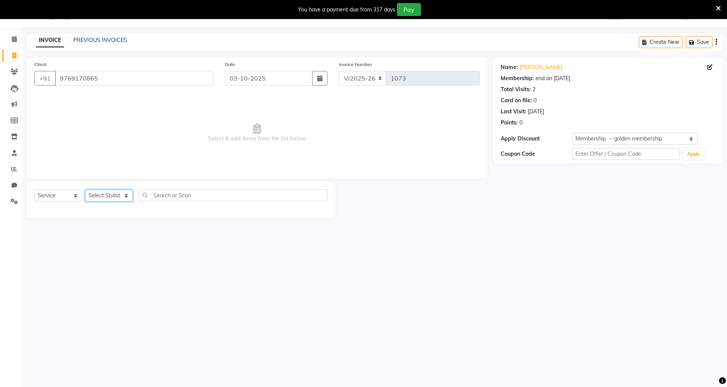
click at [126, 194] on select "Select Stylist [PERSON_NAME] [PERSON_NAME]" at bounding box center [109, 196] width 48 height 12
select select "88264"
click at [85, 190] on select "Select Stylist [PERSON_NAME] [PERSON_NAME]" at bounding box center [109, 196] width 48 height 12
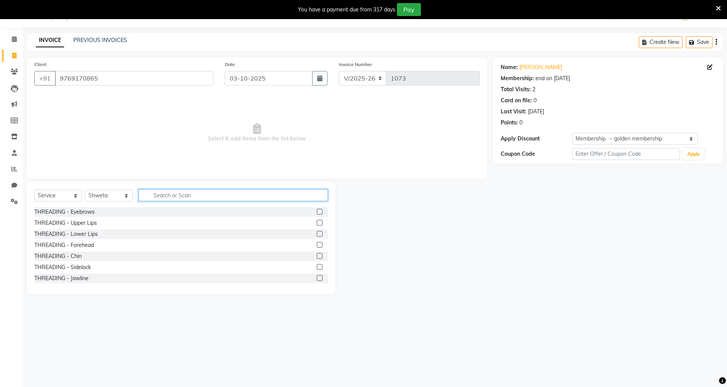
click at [156, 194] on input "text" at bounding box center [232, 195] width 189 height 12
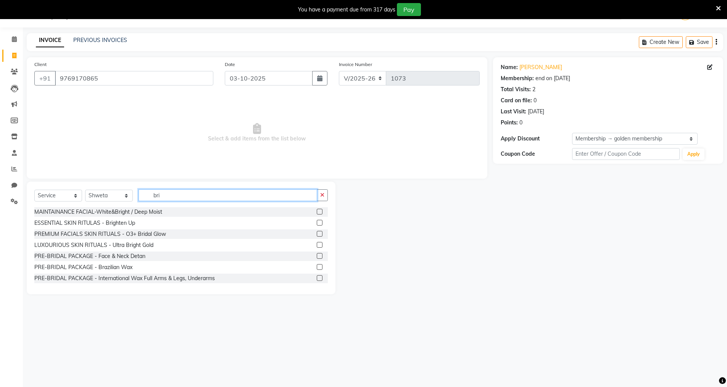
type input "bri"
click at [317, 224] on label at bounding box center [320, 223] width 6 height 6
click at [317, 224] on input "checkbox" at bounding box center [319, 223] width 5 height 5
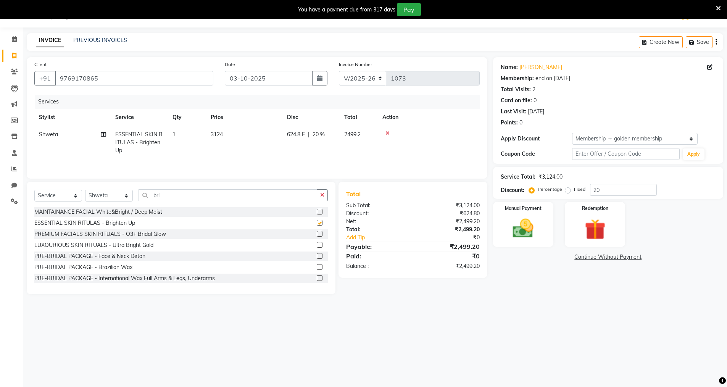
checkbox input "false"
click at [166, 194] on input "bri" at bounding box center [227, 195] width 179 height 12
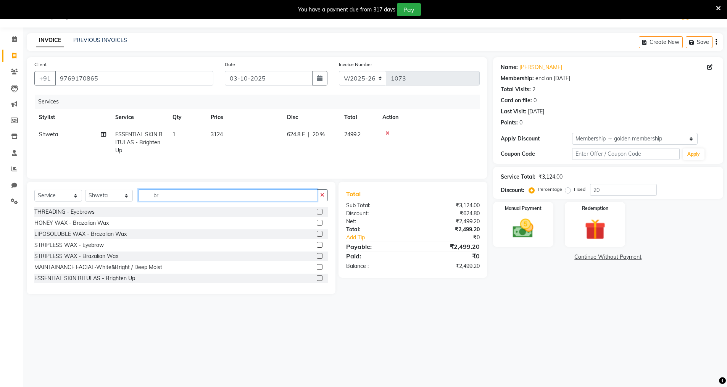
type input "b"
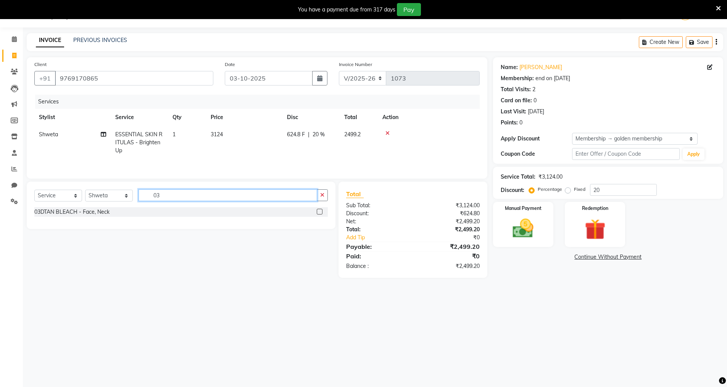
type input "03"
click at [319, 209] on label at bounding box center [320, 212] width 6 height 6
click at [319, 209] on input "checkbox" at bounding box center [319, 211] width 5 height 5
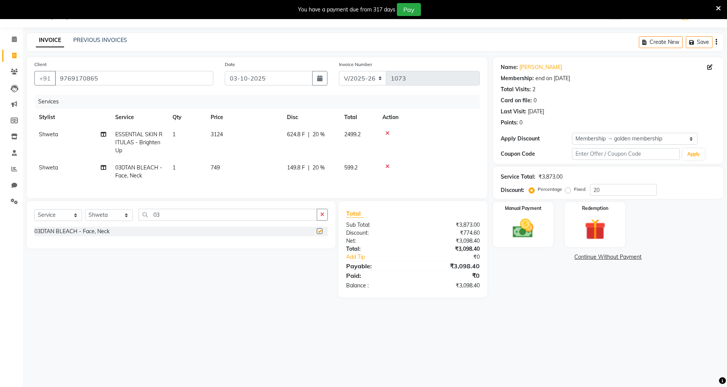
checkbox input "false"
click at [127, 221] on select "Select Stylist [PERSON_NAME] [PERSON_NAME]" at bounding box center [109, 215] width 48 height 12
select select "66294"
click at [85, 215] on select "Select Stylist [PERSON_NAME] [PERSON_NAME]" at bounding box center [109, 215] width 48 height 12
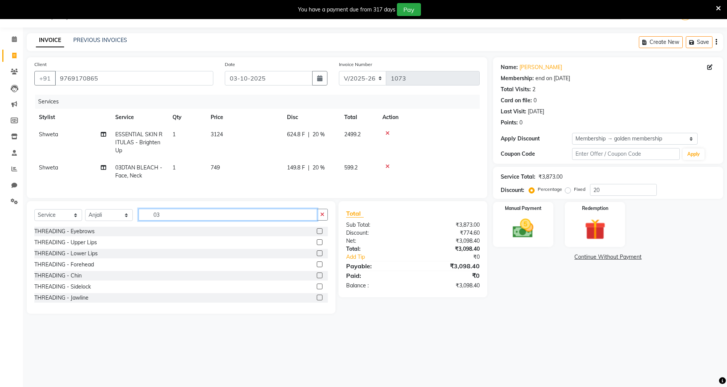
click at [176, 214] on input "03" at bounding box center [227, 215] width 179 height 12
type input "0"
click at [317, 234] on label at bounding box center [320, 231] width 6 height 6
click at [317, 234] on input "checkbox" at bounding box center [319, 231] width 5 height 5
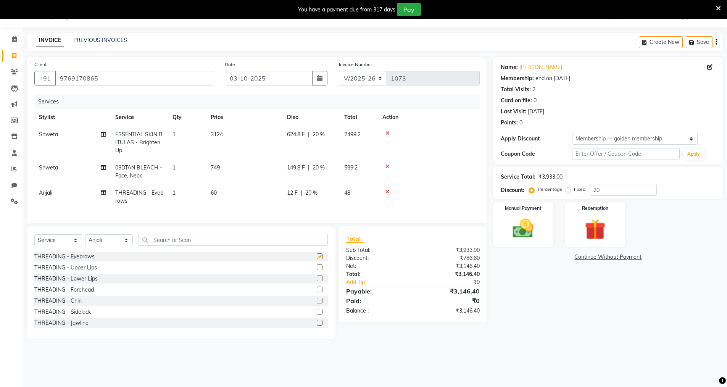
checkbox input "false"
click at [312, 191] on span "20 %" at bounding box center [311, 193] width 12 height 8
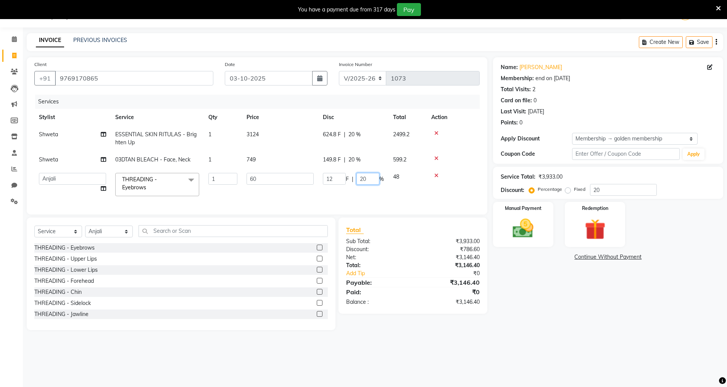
click at [374, 177] on input "20" at bounding box center [367, 179] width 23 height 12
type input "2"
type input "0"
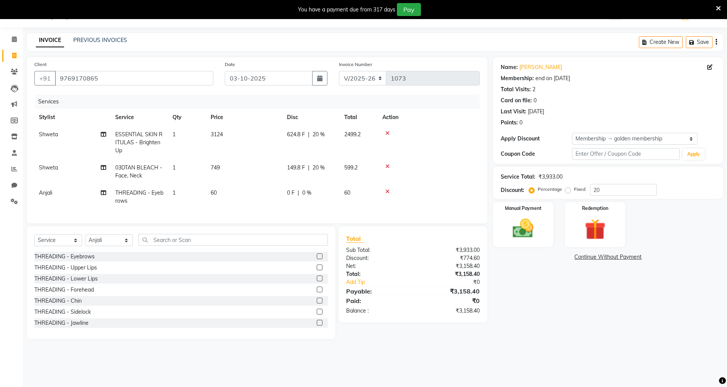
click at [562, 289] on div "Name: [PERSON_NAME] Membership: end on [DATE] Total Visits: 2 Card on file: 0 L…" at bounding box center [611, 198] width 236 height 282
click at [522, 223] on img at bounding box center [523, 228] width 35 height 25
click at [555, 256] on span "GPay" at bounding box center [556, 257] width 16 height 9
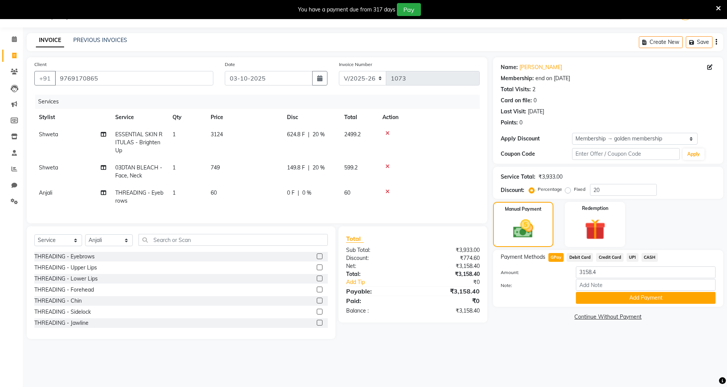
click at [593, 297] on button "Add Payment" at bounding box center [646, 298] width 140 height 12
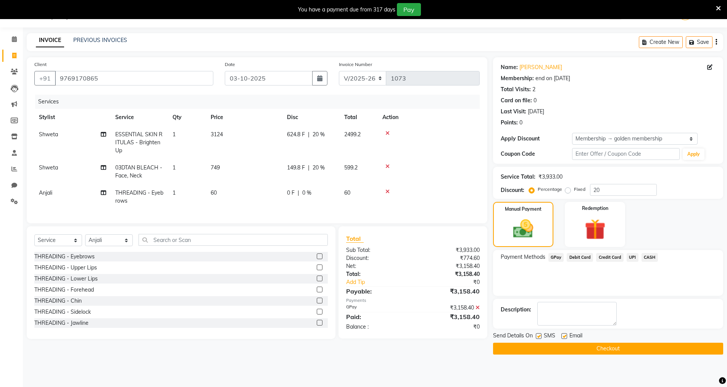
click at [537, 336] on label at bounding box center [539, 336] width 6 height 6
click at [537, 336] on input "checkbox" at bounding box center [538, 336] width 5 height 5
checkbox input "false"
click at [565, 335] on label at bounding box center [564, 336] width 6 height 6
click at [565, 335] on input "checkbox" at bounding box center [563, 336] width 5 height 5
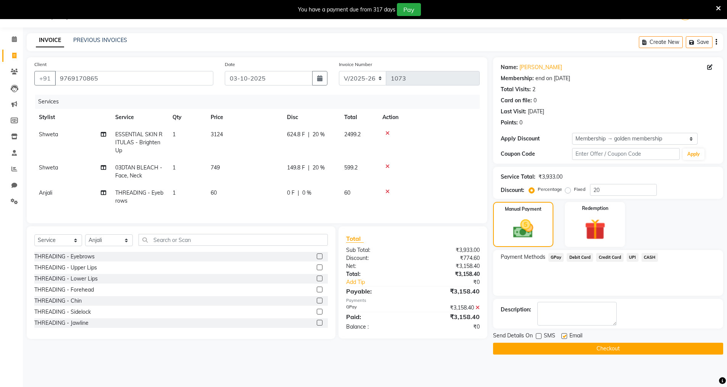
checkbox input "false"
click at [569, 351] on button "Checkout" at bounding box center [608, 349] width 230 height 12
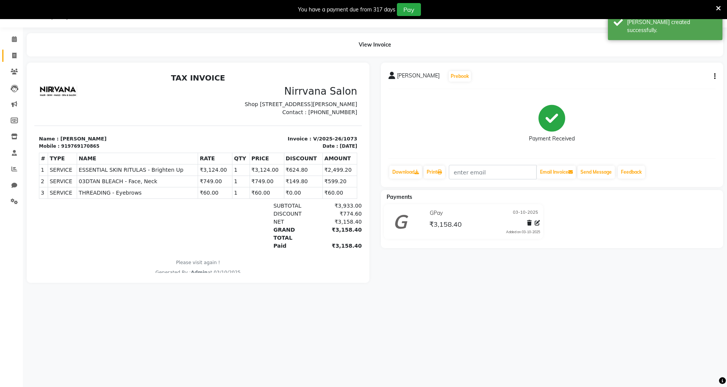
click at [13, 55] on icon at bounding box center [14, 56] width 4 height 6
select select "7167"
select select "service"
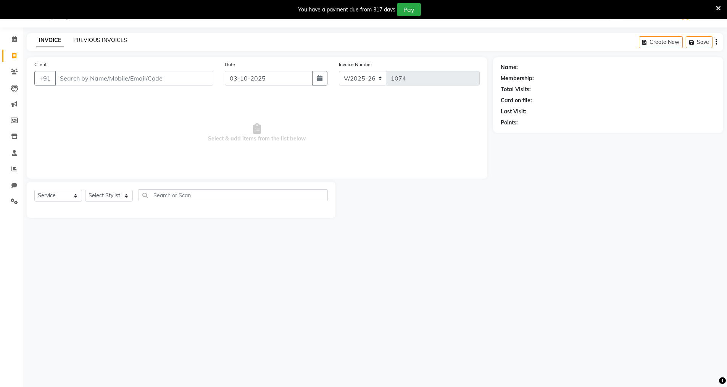
click at [109, 41] on link "PREVIOUS INVOICES" at bounding box center [100, 40] width 54 height 7
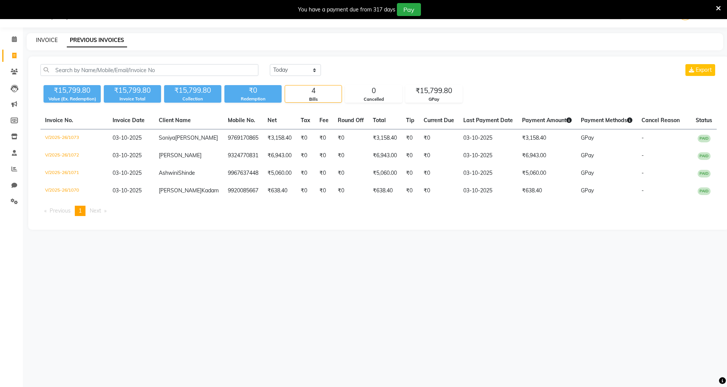
click at [42, 40] on link "INVOICE" at bounding box center [47, 40] width 22 height 7
select select "service"
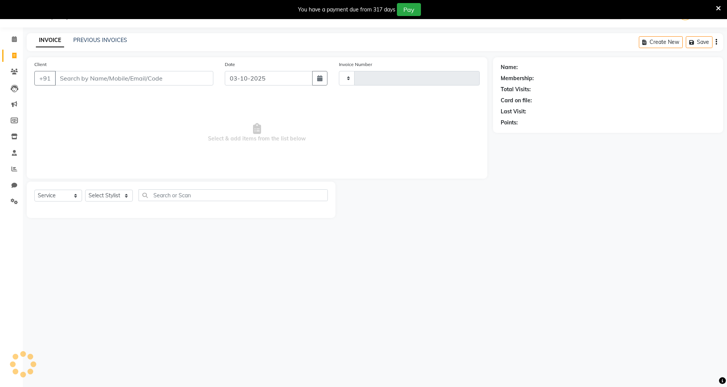
type input "1074"
select select "7167"
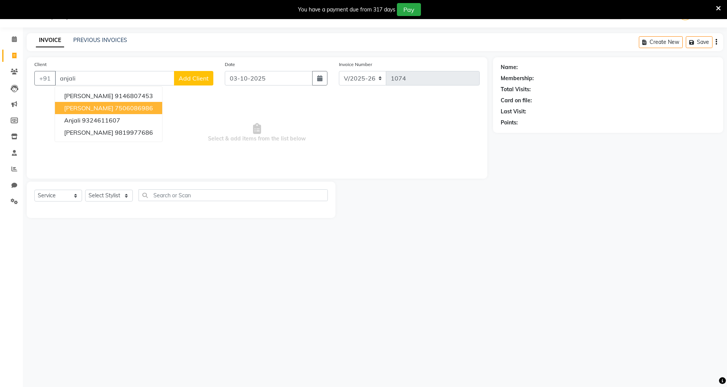
click at [149, 109] on ngb-highlight "7506086986" at bounding box center [134, 108] width 38 height 8
type input "7506086986"
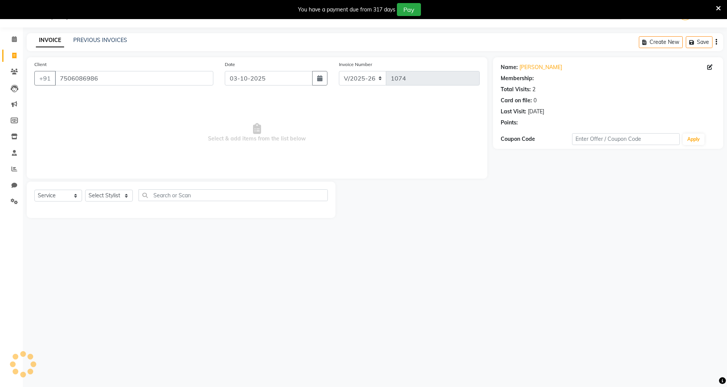
select select "1: Object"
click at [127, 196] on select "Select Stylist [PERSON_NAME] [PERSON_NAME]" at bounding box center [109, 196] width 48 height 12
select select "88264"
click at [85, 190] on select "Select Stylist [PERSON_NAME] [PERSON_NAME]" at bounding box center [109, 196] width 48 height 12
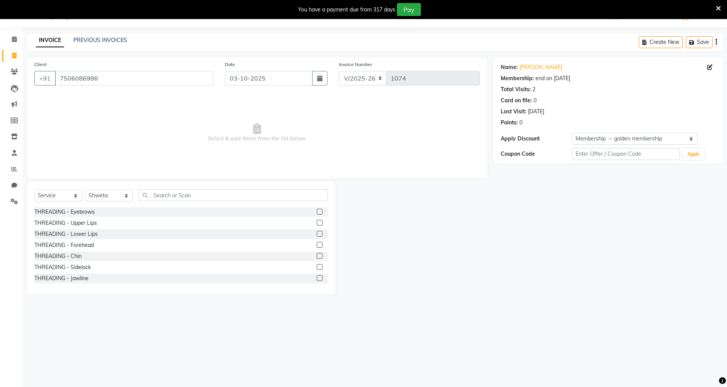
click at [317, 211] on label at bounding box center [320, 212] width 6 height 6
click at [317, 211] on input "checkbox" at bounding box center [319, 211] width 5 height 5
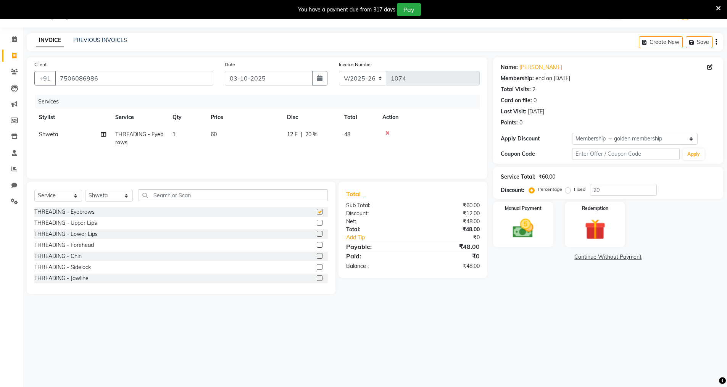
checkbox input "false"
click at [153, 195] on input "text" at bounding box center [232, 195] width 189 height 12
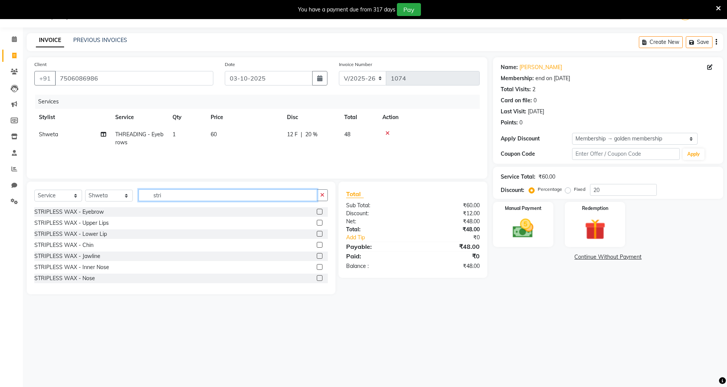
type input "stri"
click at [317, 224] on label at bounding box center [320, 223] width 6 height 6
click at [317, 224] on input "checkbox" at bounding box center [319, 223] width 5 height 5
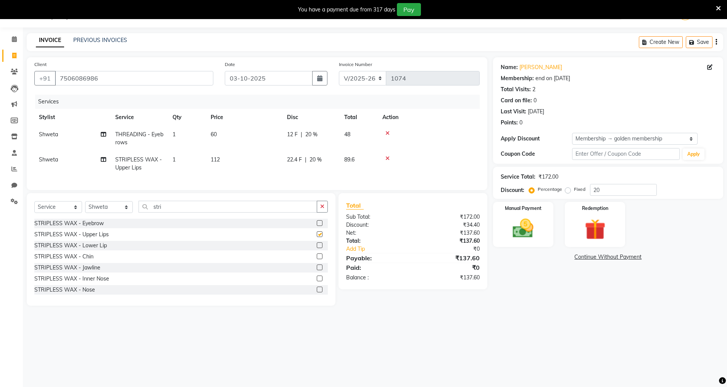
checkbox input "false"
click at [317, 248] on label at bounding box center [320, 245] width 6 height 6
click at [317, 248] on input "checkbox" at bounding box center [319, 245] width 5 height 5
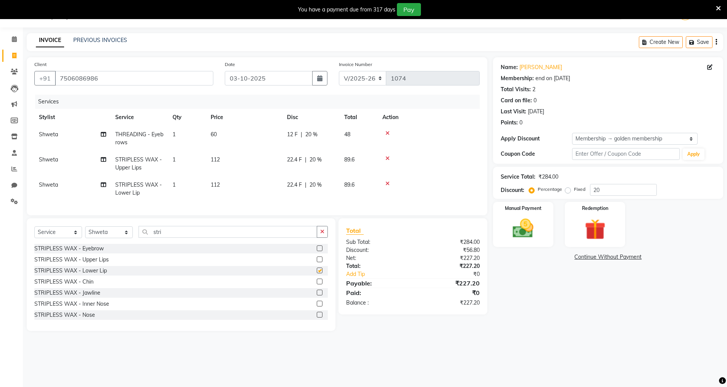
checkbox input "false"
click at [317, 284] on label at bounding box center [320, 282] width 6 height 6
click at [317, 284] on input "checkbox" at bounding box center [319, 281] width 5 height 5
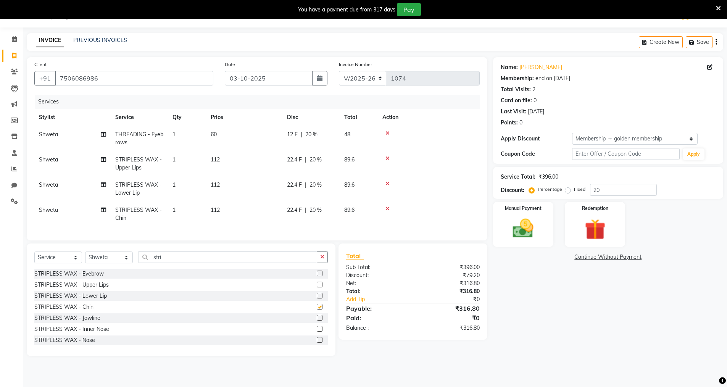
checkbox input "false"
click at [313, 135] on span "20 %" at bounding box center [311, 134] width 12 height 8
select select "88264"
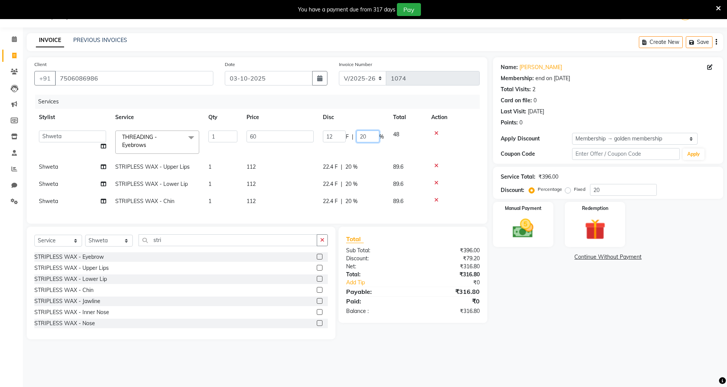
click at [366, 136] on input "20" at bounding box center [367, 136] width 23 height 12
type input "2"
type input "0"
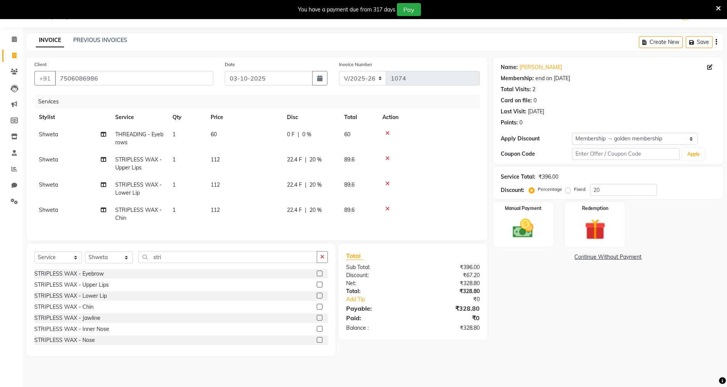
drag, startPoint x: 517, startPoint y: 293, endPoint x: 525, endPoint y: 286, distance: 10.9
click at [519, 290] on div "Name: [PERSON_NAME] Sagar Membership: end on [DATE] Total Visits: 2 Card on fil…" at bounding box center [611, 206] width 236 height 299
click at [125, 263] on select "Select Stylist [PERSON_NAME] [PERSON_NAME]" at bounding box center [109, 257] width 48 height 12
select select "60038"
click at [85, 257] on select "Select Stylist [PERSON_NAME] [PERSON_NAME]" at bounding box center [109, 257] width 48 height 12
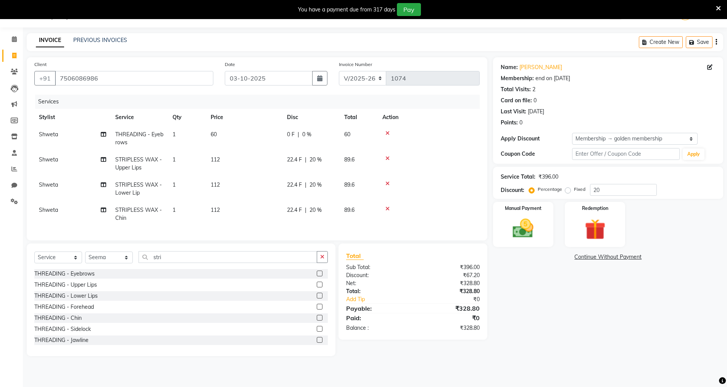
click at [459, 148] on td at bounding box center [429, 138] width 102 height 25
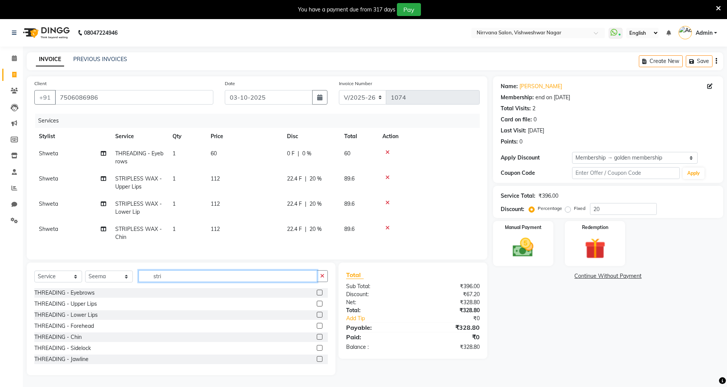
click at [163, 282] on input "stri" at bounding box center [227, 276] width 179 height 12
type input "s"
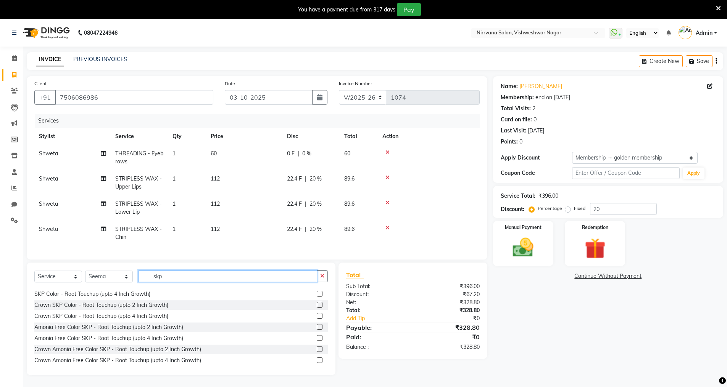
scroll to position [56, 0]
type input "skp"
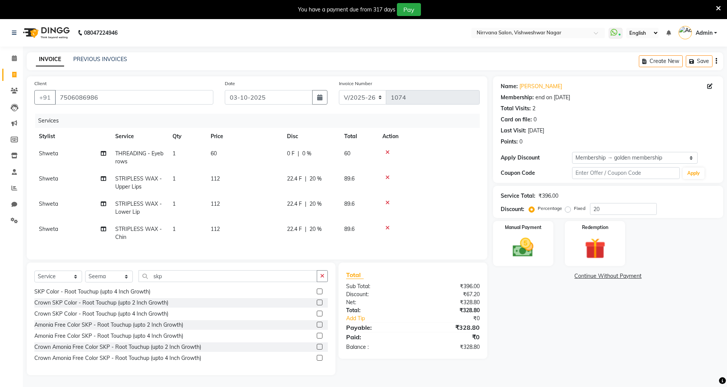
click at [317, 327] on label at bounding box center [320, 325] width 6 height 6
click at [317, 327] on input "checkbox" at bounding box center [319, 324] width 5 height 5
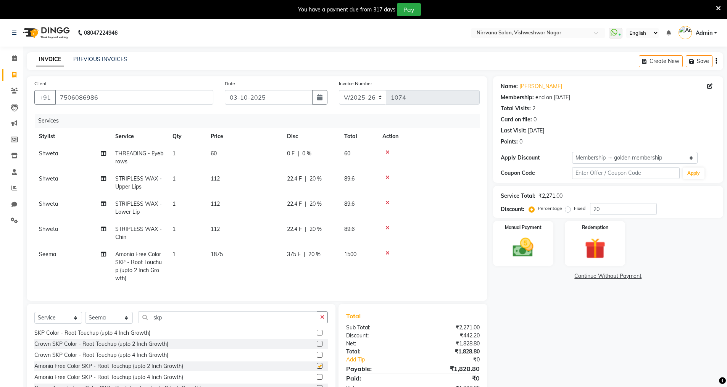
checkbox input "false"
click at [103, 254] on icon at bounding box center [103, 253] width 5 height 5
select select "60038"
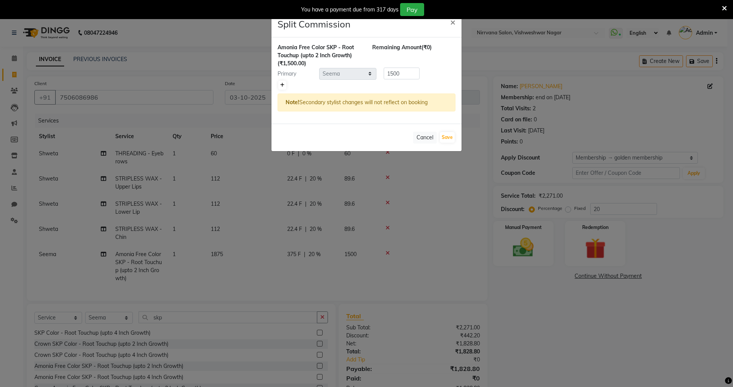
click at [282, 85] on icon at bounding box center [282, 85] width 4 height 5
type input "750"
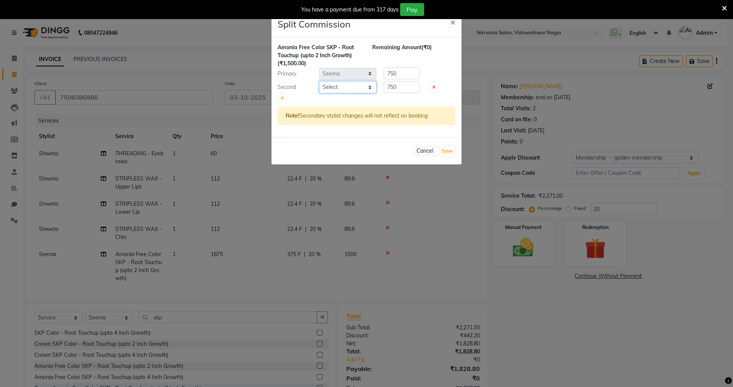
click at [368, 87] on select "Select [PERSON_NAME] [PERSON_NAME]" at bounding box center [347, 87] width 57 height 12
select select "66294"
click at [319, 81] on select "Select [PERSON_NAME] [PERSON_NAME]" at bounding box center [347, 87] width 57 height 12
click at [446, 150] on button "Save" at bounding box center [447, 151] width 15 height 11
select select "Select"
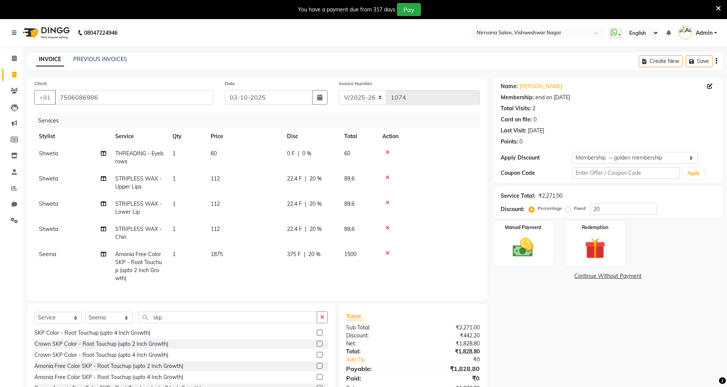
scroll to position [39, 0]
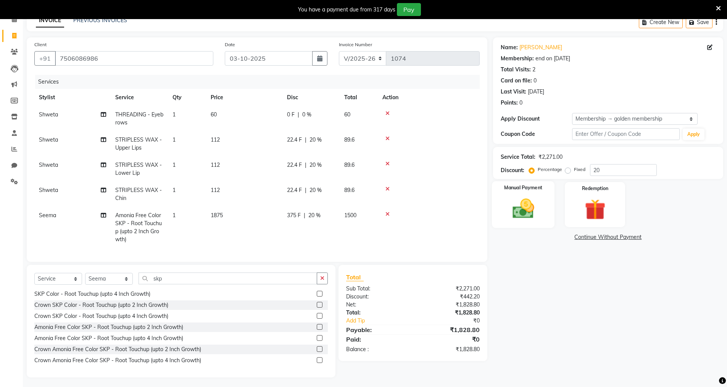
click at [540, 203] on img at bounding box center [523, 208] width 35 height 25
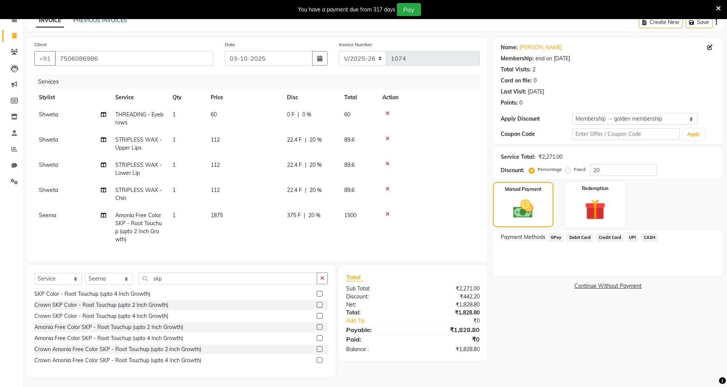
click at [645, 236] on span "CASH" at bounding box center [649, 237] width 16 height 9
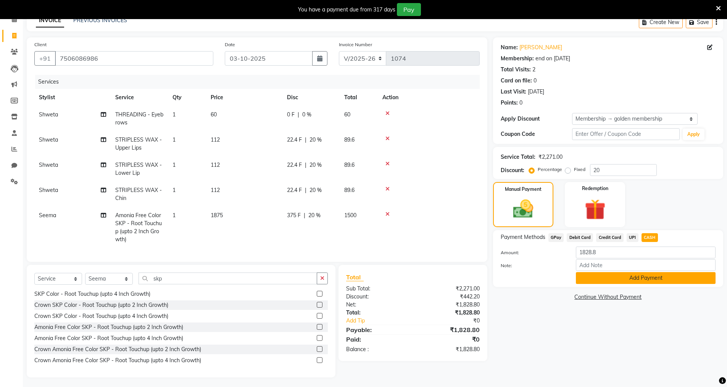
click at [617, 277] on button "Add Payment" at bounding box center [646, 278] width 140 height 12
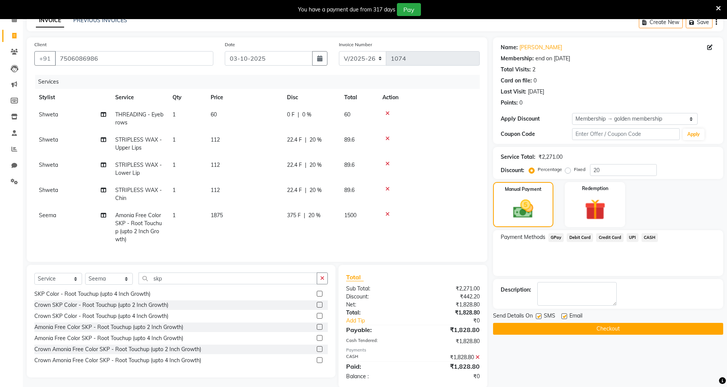
scroll to position [57, 0]
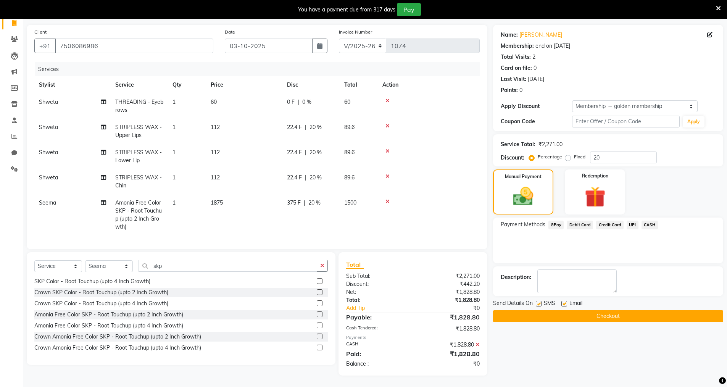
click at [539, 301] on label at bounding box center [539, 304] width 6 height 6
click at [539, 301] on input "checkbox" at bounding box center [538, 303] width 5 height 5
checkbox input "false"
drag, startPoint x: 564, startPoint y: 298, endPoint x: 568, endPoint y: 308, distance: 11.3
click at [564, 301] on label at bounding box center [564, 304] width 6 height 6
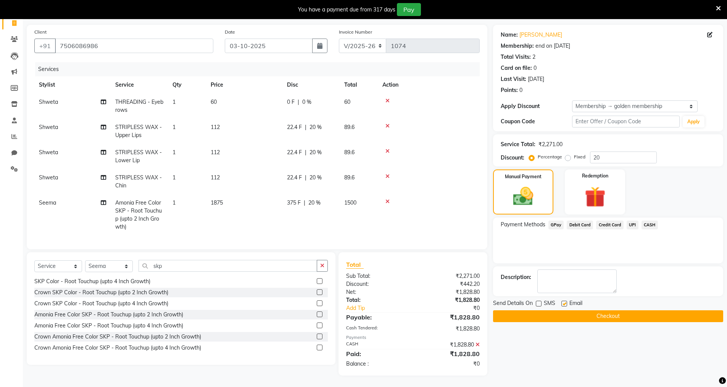
click at [564, 301] on input "checkbox" at bounding box center [563, 303] width 5 height 5
checkbox input "false"
click at [574, 310] on button "Checkout" at bounding box center [608, 316] width 230 height 12
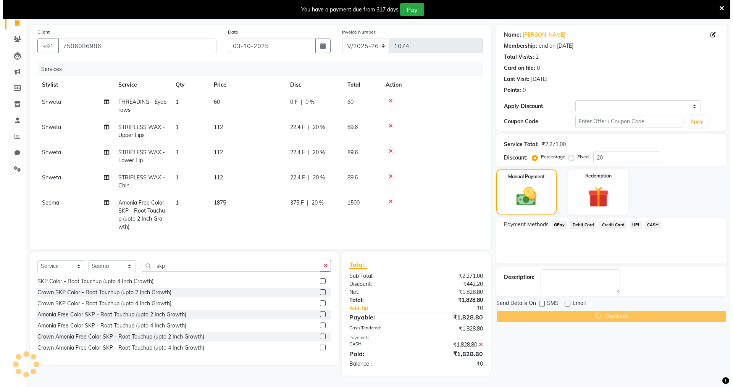
scroll to position [19, 0]
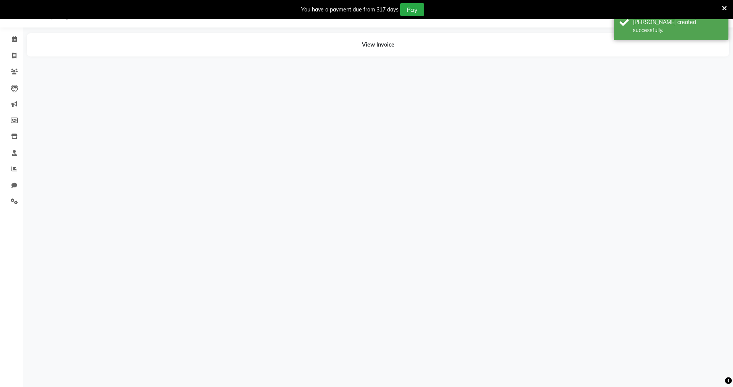
select select "88264"
select select "60038"
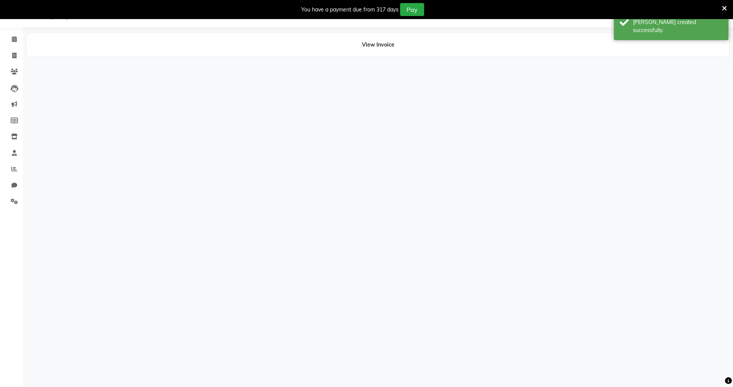
select select "66294"
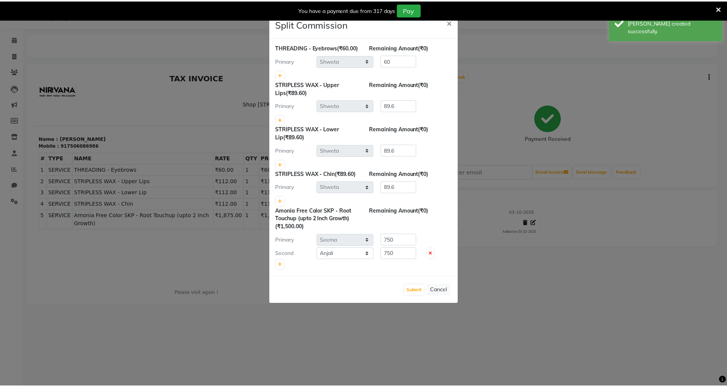
scroll to position [0, 0]
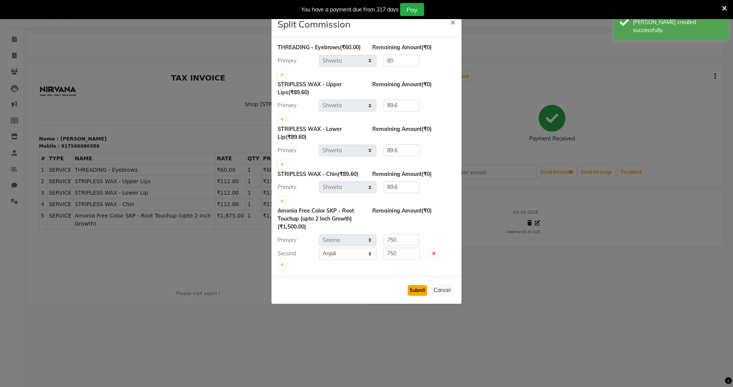
click at [420, 296] on button "Submit" at bounding box center [416, 290] width 19 height 11
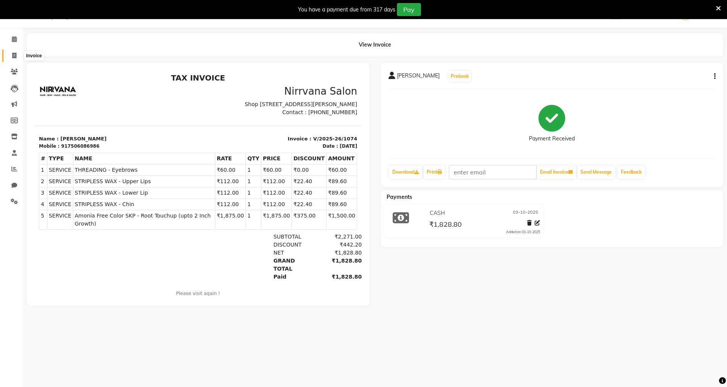
click at [14, 54] on icon at bounding box center [14, 56] width 4 height 6
select select "7167"
select select "service"
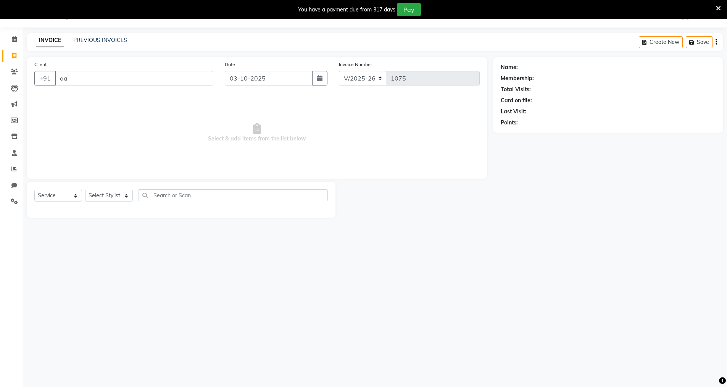
type input "a"
type input "A"
type input "7208743651"
click at [197, 78] on span "Add Client" at bounding box center [194, 78] width 30 height 8
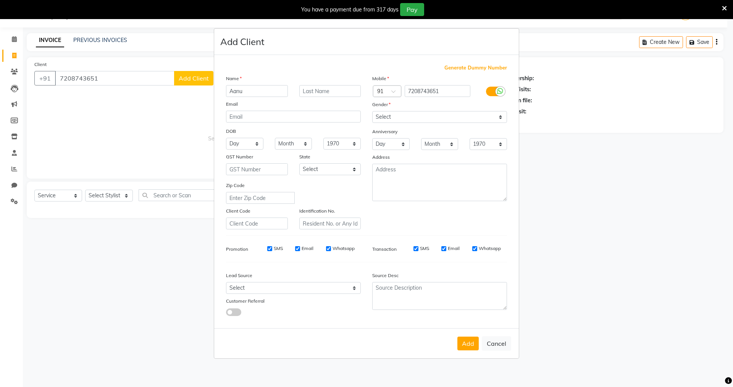
type input "Aanu"
drag, startPoint x: 303, startPoint y: 94, endPoint x: 319, endPoint y: 84, distance: 19.0
click at [304, 93] on input "text" at bounding box center [330, 91] width 62 height 12
type input "m"
type input "[PERSON_NAME]"
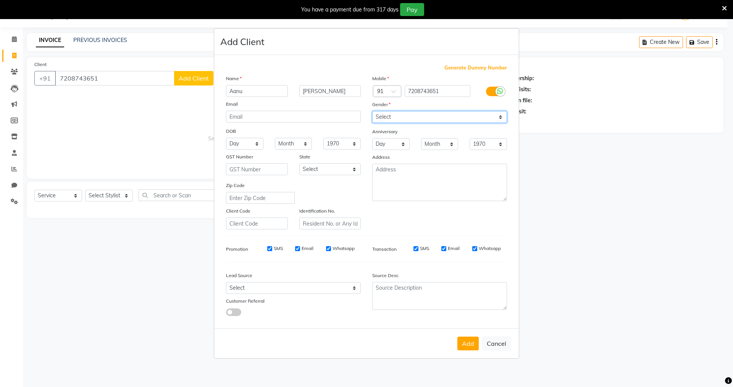
click at [502, 116] on select "Select [DEMOGRAPHIC_DATA] [DEMOGRAPHIC_DATA] Other Prefer Not To Say" at bounding box center [439, 117] width 135 height 12
select select "[DEMOGRAPHIC_DATA]"
click at [372, 111] on select "Select [DEMOGRAPHIC_DATA] [DEMOGRAPHIC_DATA] Other Prefer Not To Say" at bounding box center [439, 117] width 135 height 12
drag, startPoint x: 466, startPoint y: 346, endPoint x: 470, endPoint y: 343, distance: 5.7
click at [469, 344] on button "Add" at bounding box center [467, 344] width 21 height 14
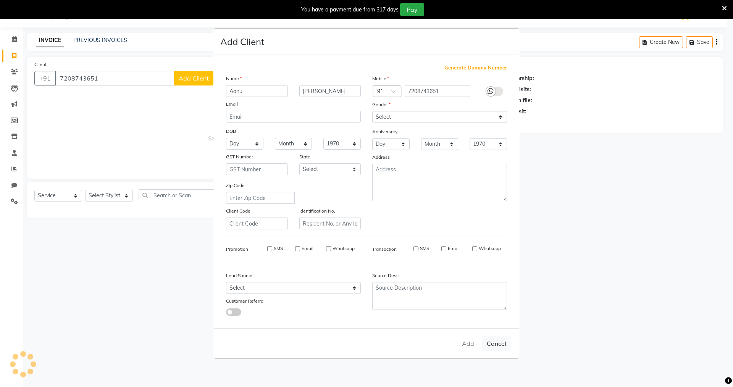
select select
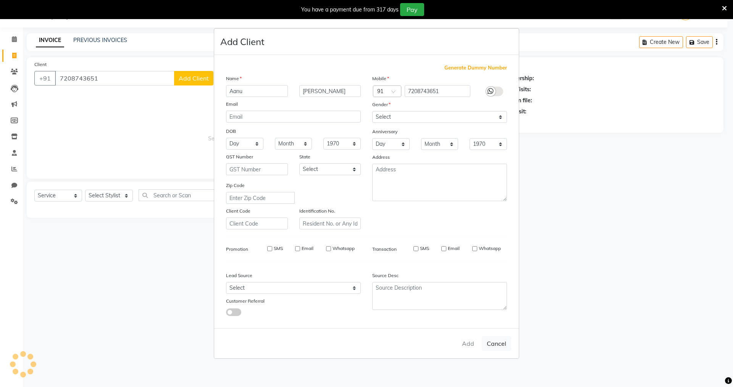
select select
checkbox input "false"
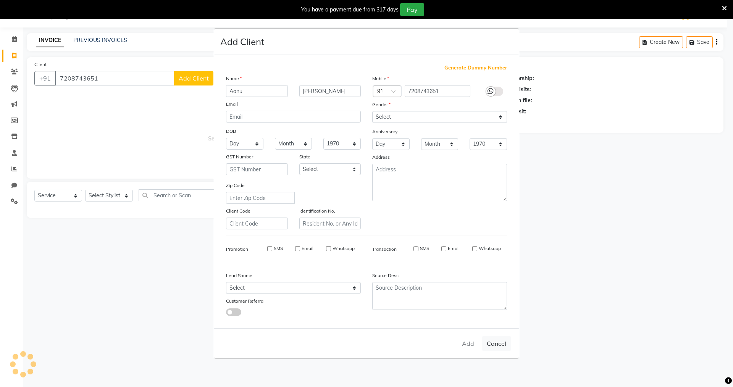
checkbox input "false"
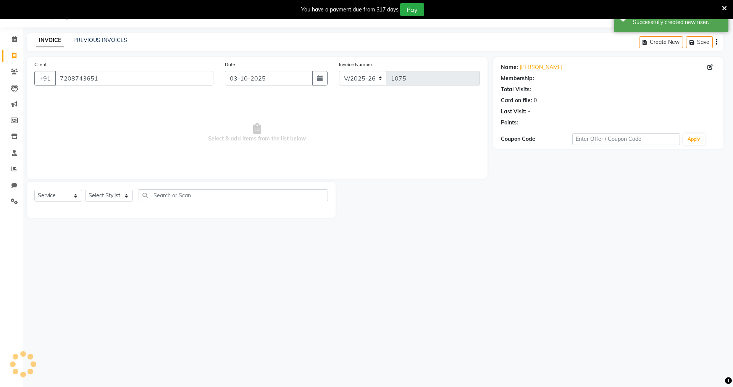
select select "1: Object"
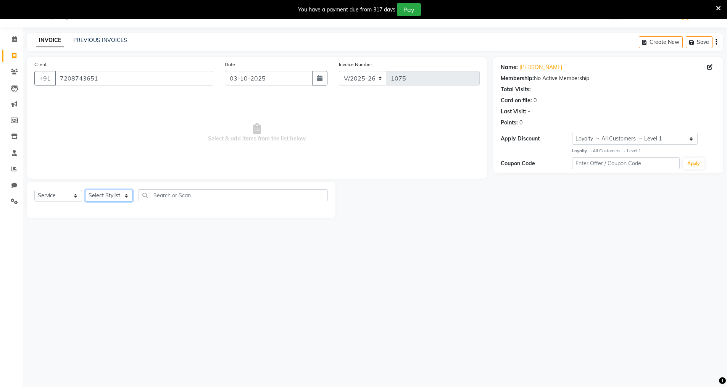
click at [127, 195] on select "Select Stylist [PERSON_NAME] [PERSON_NAME]" at bounding box center [109, 196] width 48 height 12
select select "87132"
click at [85, 190] on select "Select Stylist [PERSON_NAME] [PERSON_NAME]" at bounding box center [109, 196] width 48 height 12
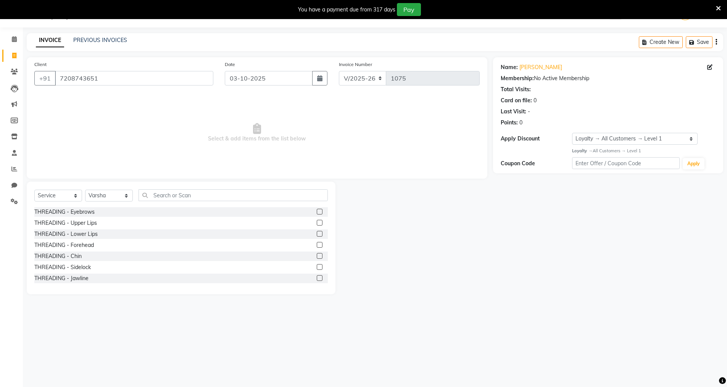
click at [317, 210] on label at bounding box center [320, 212] width 6 height 6
click at [317, 210] on input "checkbox" at bounding box center [319, 211] width 5 height 5
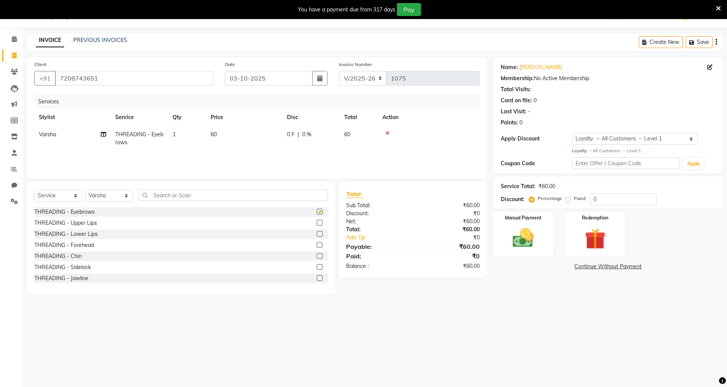
checkbox input "false"
click at [317, 223] on label at bounding box center [320, 223] width 6 height 6
click at [317, 223] on input "checkbox" at bounding box center [319, 223] width 5 height 5
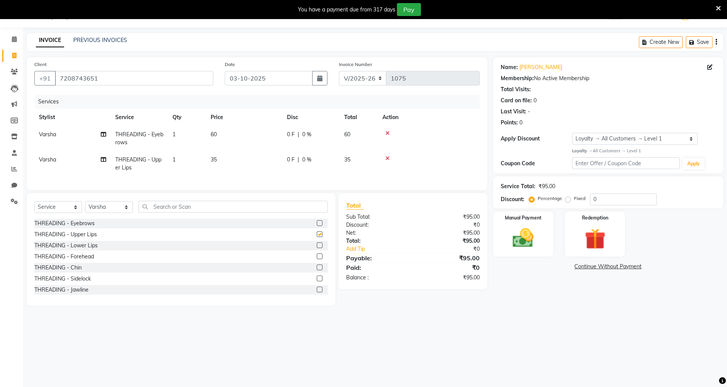
checkbox input "false"
click at [150, 211] on input "text" at bounding box center [232, 207] width 189 height 12
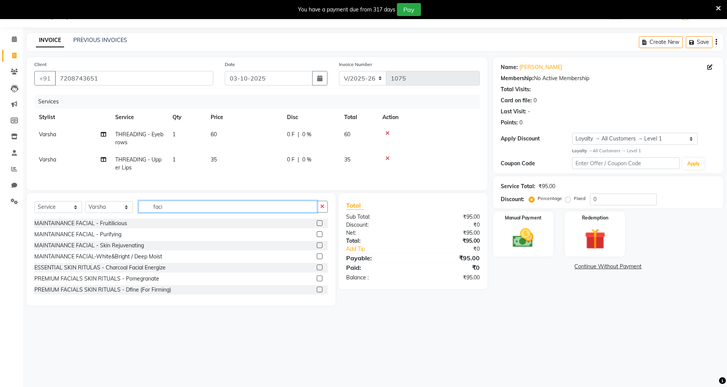
type input "faci"
click at [317, 248] on label at bounding box center [320, 245] width 6 height 6
click at [317, 248] on input "checkbox" at bounding box center [319, 245] width 5 height 5
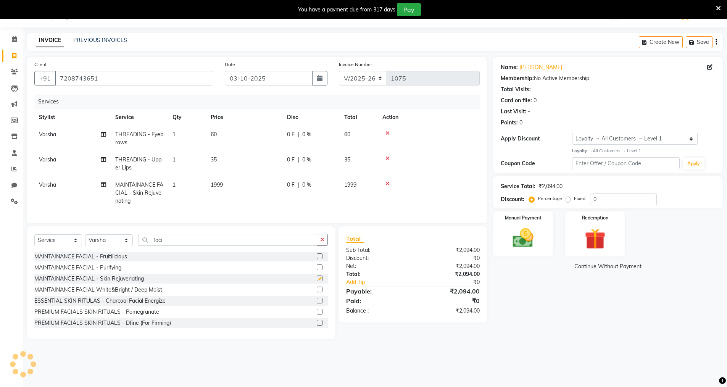
checkbox input "false"
click at [169, 242] on input "faci" at bounding box center [227, 240] width 179 height 12
type input "f"
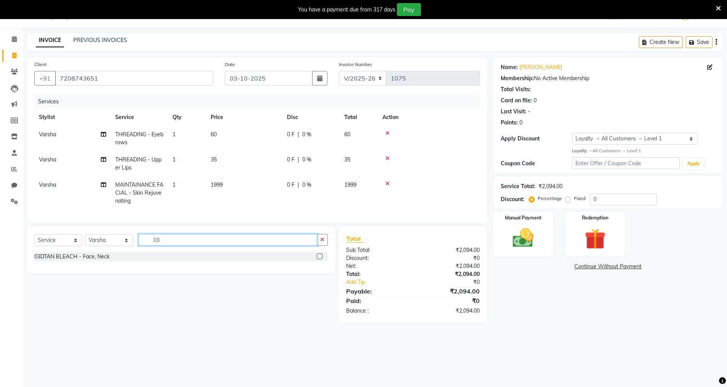
type input "03"
click at [318, 259] on label at bounding box center [320, 256] width 6 height 6
click at [318, 259] on input "checkbox" at bounding box center [319, 256] width 5 height 5
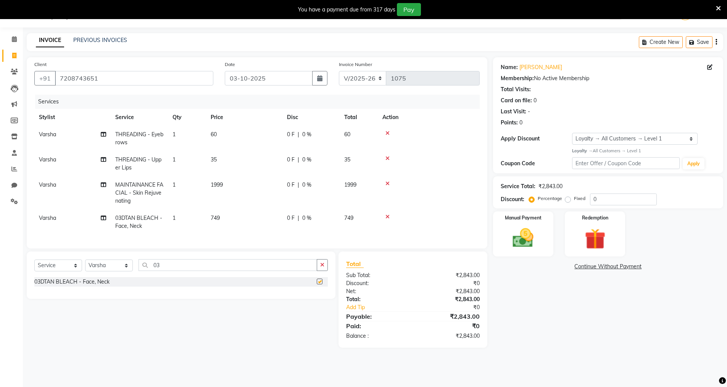
checkbox input "false"
click at [305, 183] on span "0 %" at bounding box center [306, 185] width 9 height 8
select select "87132"
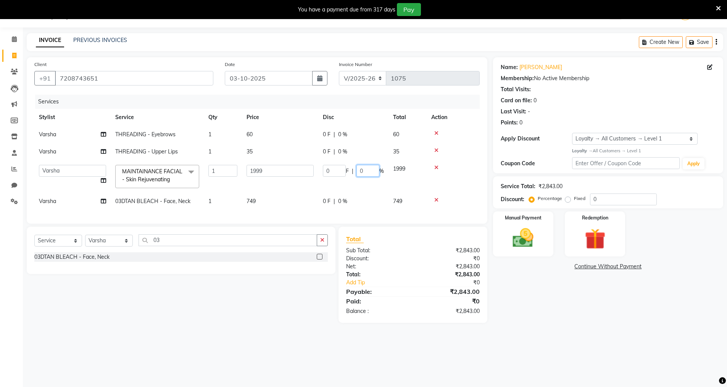
click at [368, 169] on input "0" at bounding box center [367, 171] width 23 height 12
type input "20"
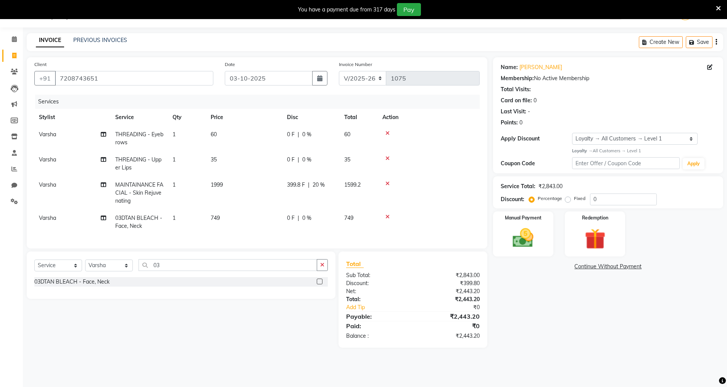
click at [518, 357] on div "08047224946 Select Location × Nirrvana Salon, Vishweshwar Nagar WhatsApp Status…" at bounding box center [363, 193] width 727 height 387
click at [309, 216] on span "0 %" at bounding box center [306, 218] width 9 height 8
select select "87132"
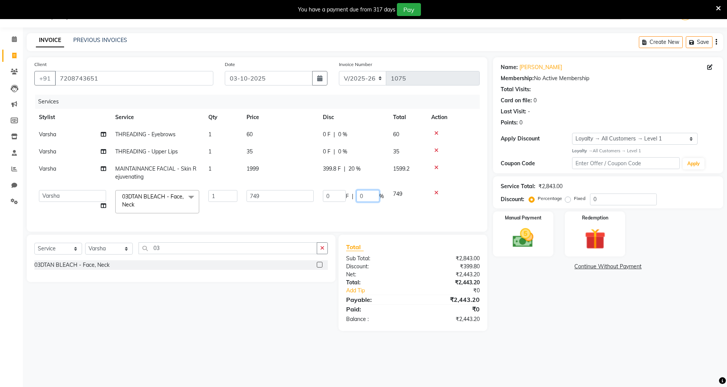
click at [368, 193] on input "0" at bounding box center [367, 196] width 23 height 12
type input "2"
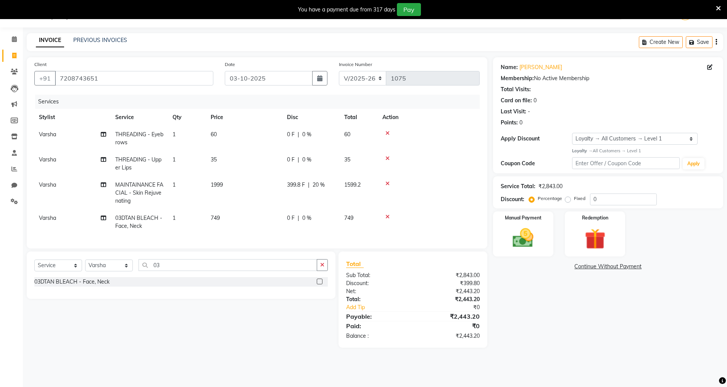
click at [356, 171] on tbody "[PERSON_NAME] THREADING - Eyebrows 1 60 0 F | 0 % 60 [PERSON_NAME] THREADING - …" at bounding box center [256, 180] width 445 height 109
click at [323, 180] on td "399.8 F | 20 %" at bounding box center [310, 192] width 57 height 33
select select "87132"
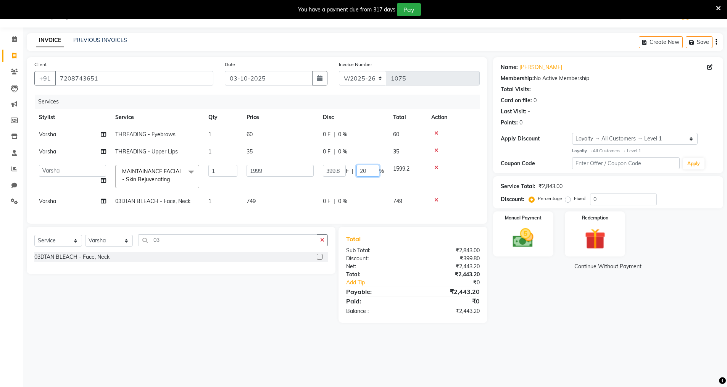
click at [367, 170] on input "20" at bounding box center [367, 171] width 23 height 12
type input "2"
type input "30"
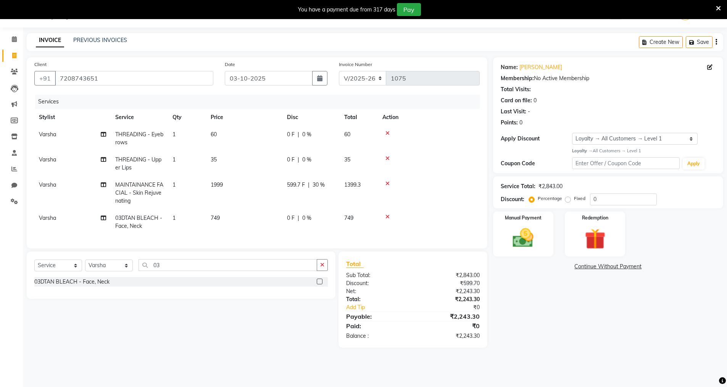
drag, startPoint x: 512, startPoint y: 330, endPoint x: 501, endPoint y: 315, distance: 18.0
click at [510, 326] on main "INVOICE PREVIOUS INVOICES Create New Save Client [PHONE_NUMBER] Date [DATE] Inv…" at bounding box center [375, 196] width 704 height 326
click at [308, 216] on span "0 %" at bounding box center [306, 218] width 9 height 8
select select "87132"
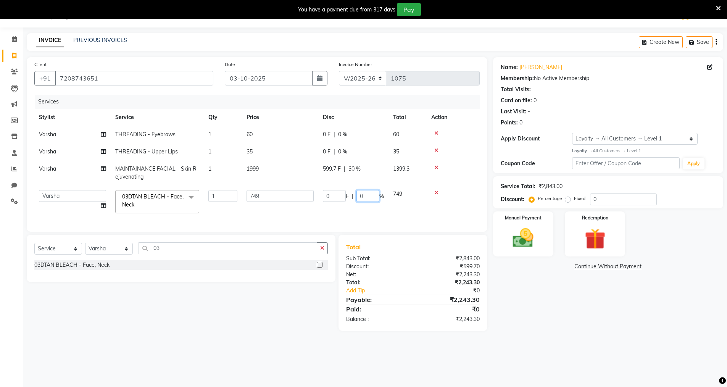
click at [367, 195] on input "0" at bounding box center [367, 196] width 23 height 12
type input "30"
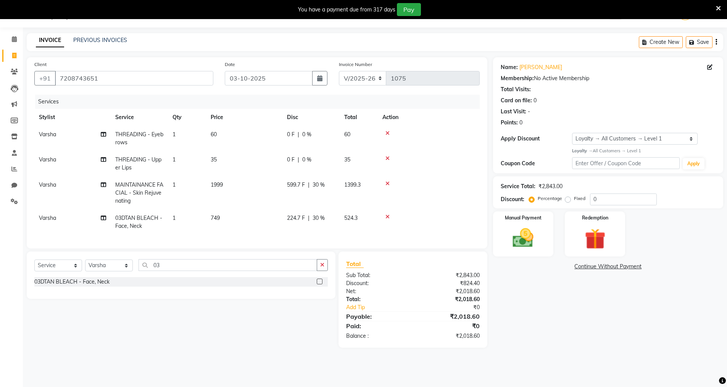
drag, startPoint x: 594, startPoint y: 308, endPoint x: 605, endPoint y: 296, distance: 15.7
click at [594, 308] on div "Name: [PERSON_NAME] Membership: No Active Membership Total Visits: Card on file…" at bounding box center [611, 202] width 236 height 290
click at [390, 158] on div at bounding box center [428, 158] width 93 height 5
click at [387, 159] on icon at bounding box center [387, 158] width 4 height 5
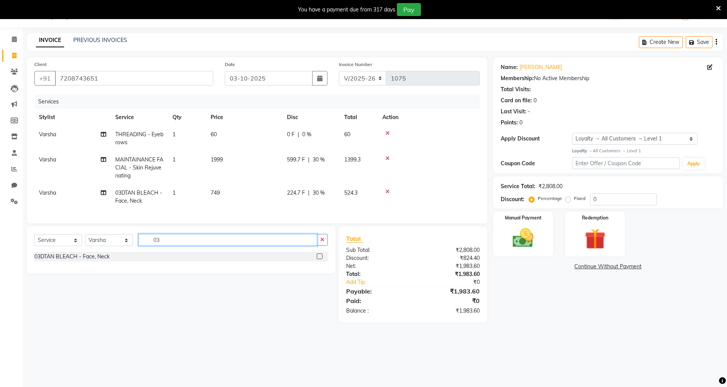
click at [168, 246] on input "03" at bounding box center [227, 240] width 179 height 12
type input "0"
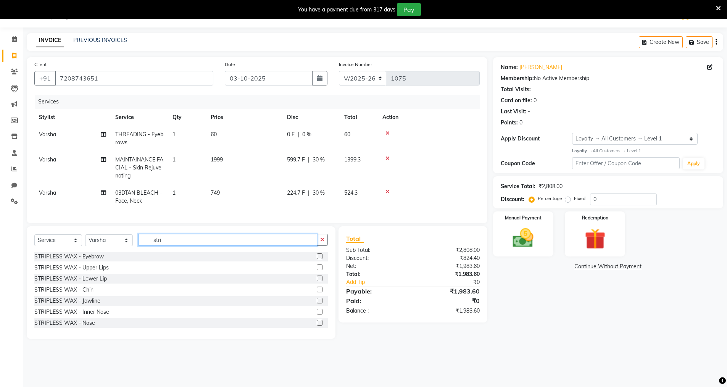
type input "stri"
click at [317, 270] on label at bounding box center [320, 267] width 6 height 6
click at [317, 270] on input "checkbox" at bounding box center [319, 267] width 5 height 5
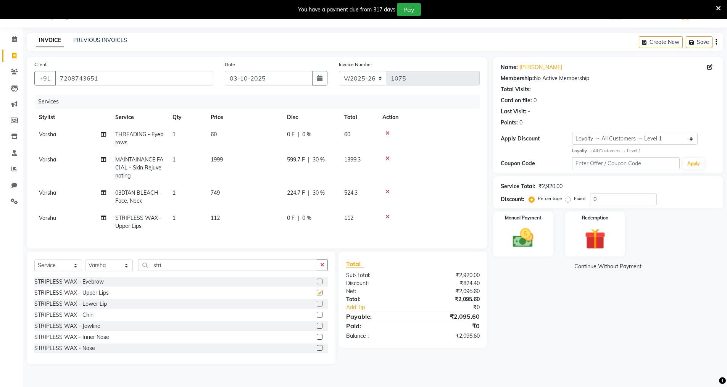
checkbox input "false"
drag, startPoint x: 307, startPoint y: 218, endPoint x: 313, endPoint y: 212, distance: 8.9
click at [307, 217] on span "0 %" at bounding box center [306, 218] width 9 height 8
select select "87132"
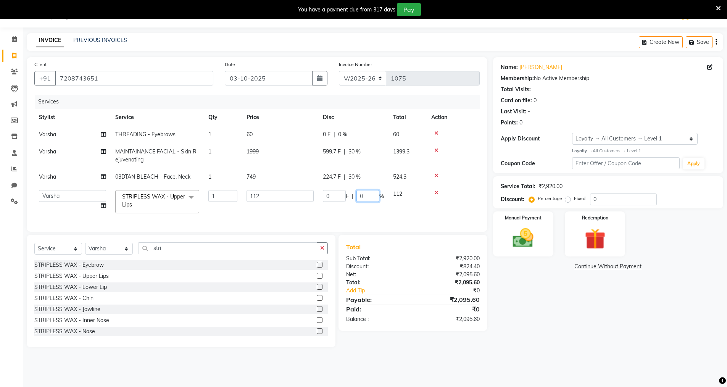
click at [370, 192] on input "0" at bounding box center [367, 196] width 23 height 12
type input "30"
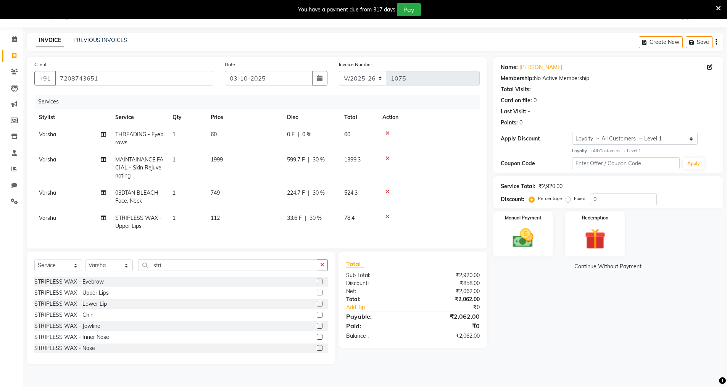
click at [535, 337] on div "Name: [PERSON_NAME] Membership: No Active Membership Total Visits: Card on file…" at bounding box center [611, 210] width 236 height 307
click at [524, 235] on img at bounding box center [523, 237] width 35 height 25
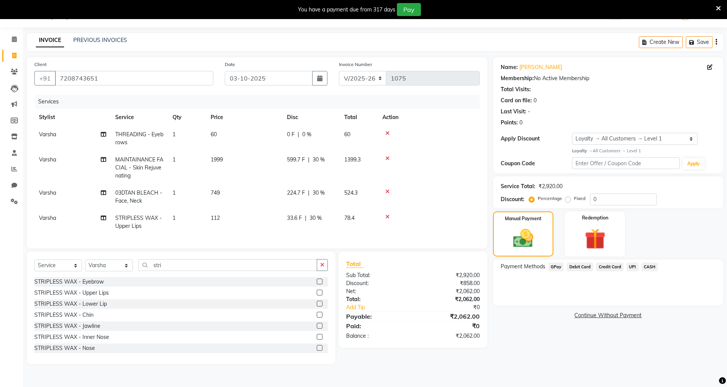
click at [311, 133] on div "0 F | 0 %" at bounding box center [311, 134] width 48 height 8
select select "87132"
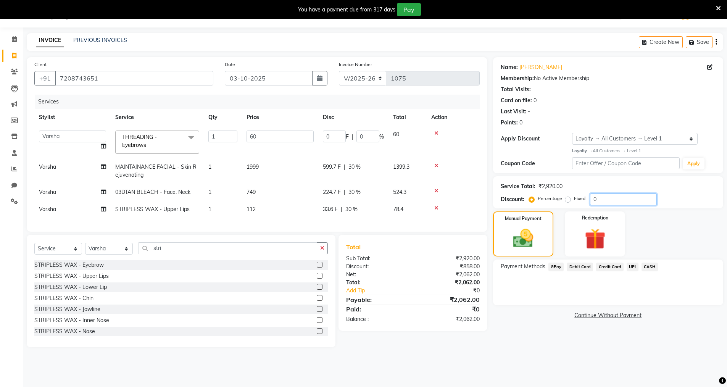
drag, startPoint x: 601, startPoint y: 199, endPoint x: 591, endPoint y: 186, distance: 16.0
click at [595, 193] on input "0" at bounding box center [623, 199] width 67 height 12
type input "3"
type input "1.8"
type input "3"
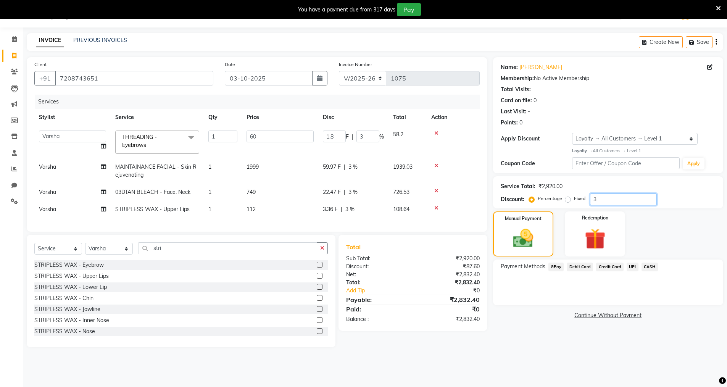
type input "30"
type input "18"
click at [508, 356] on main "INVOICE PREVIOUS INVOICES Create New Save Client [PHONE_NUMBER] Date [DATE] Inv…" at bounding box center [375, 195] width 704 height 325
click at [557, 268] on span "GPay" at bounding box center [556, 266] width 16 height 9
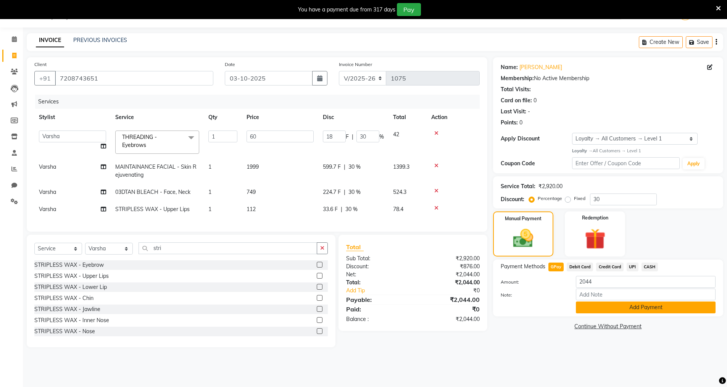
click at [644, 308] on button "Add Payment" at bounding box center [646, 307] width 140 height 12
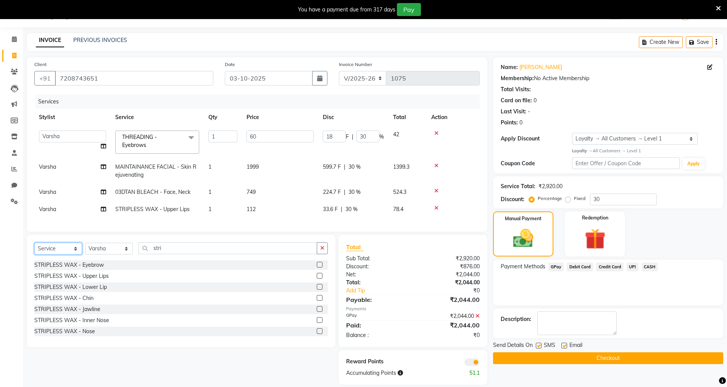
drag, startPoint x: 74, startPoint y: 253, endPoint x: 73, endPoint y: 259, distance: 5.9
click at [74, 253] on select "Select Service Product Membership Package Voucher Prepaid Gift Card" at bounding box center [58, 249] width 48 height 12
click at [34, 248] on select "Select Service Product Membership Package Voucher Prepaid Gift Card" at bounding box center [58, 249] width 48 height 12
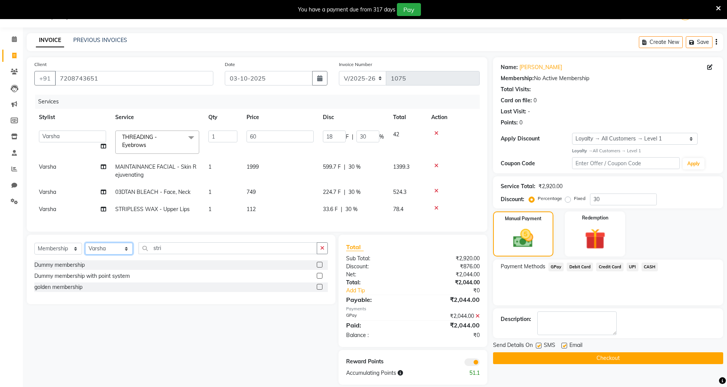
click at [126, 254] on select "Select Stylist [PERSON_NAME] [PERSON_NAME]" at bounding box center [109, 249] width 48 height 12
click at [85, 248] on select "Select Stylist [PERSON_NAME] [PERSON_NAME]" at bounding box center [109, 249] width 48 height 12
click at [320, 290] on label at bounding box center [320, 287] width 6 height 6
click at [320, 290] on input "checkbox" at bounding box center [319, 287] width 5 height 5
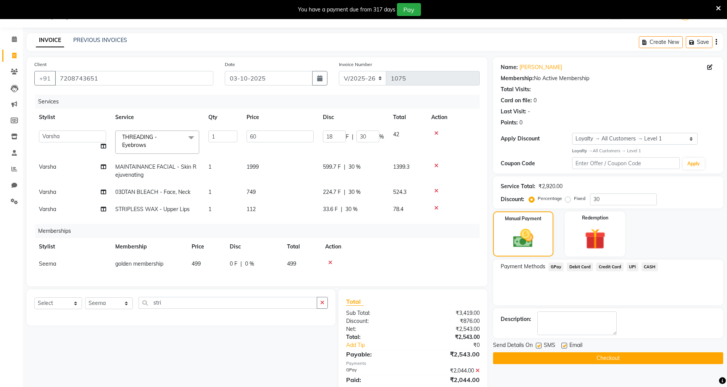
click at [206, 259] on td "499" at bounding box center [206, 263] width 38 height 17
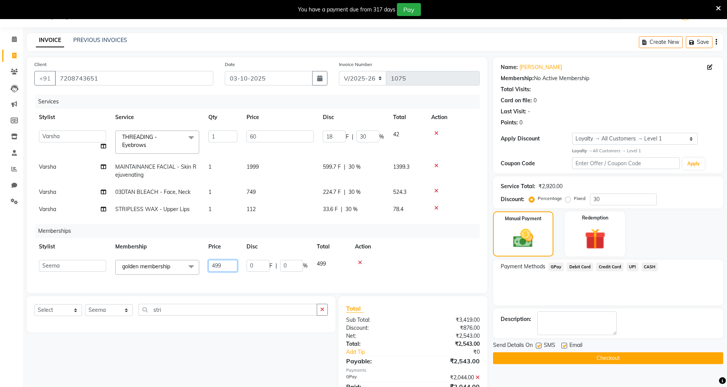
click at [226, 265] on input "499" at bounding box center [222, 266] width 29 height 12
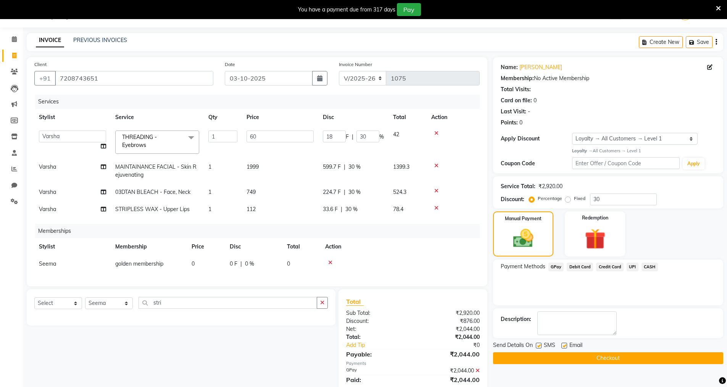
click at [86, 366] on div "Select Service Product Package Voucher Prepaid Gift Card Select Stylist Anjali …" at bounding box center [178, 364] width 314 height 150
click at [541, 346] on label at bounding box center [539, 346] width 6 height 6
click at [541, 346] on input "checkbox" at bounding box center [538, 345] width 5 height 5
click at [563, 345] on label at bounding box center [564, 346] width 6 height 6
click at [563, 345] on input "checkbox" at bounding box center [563, 345] width 5 height 5
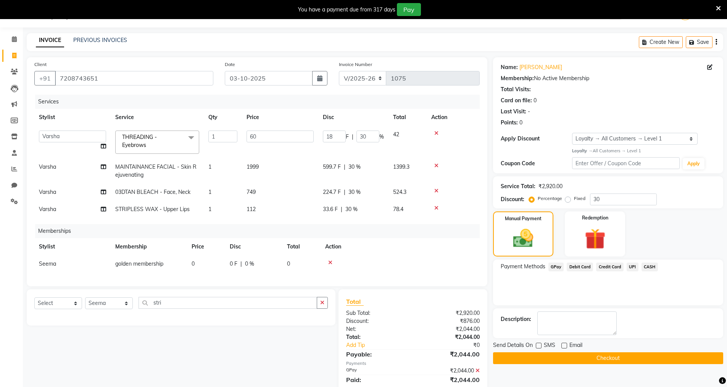
click at [588, 358] on button "Checkout" at bounding box center [608, 358] width 230 height 12
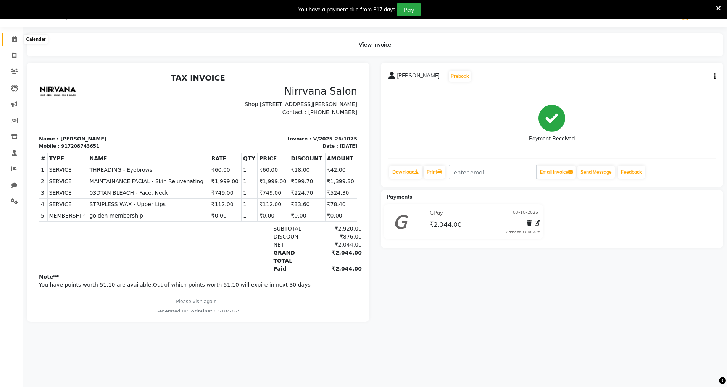
click at [13, 38] on icon at bounding box center [14, 39] width 5 height 6
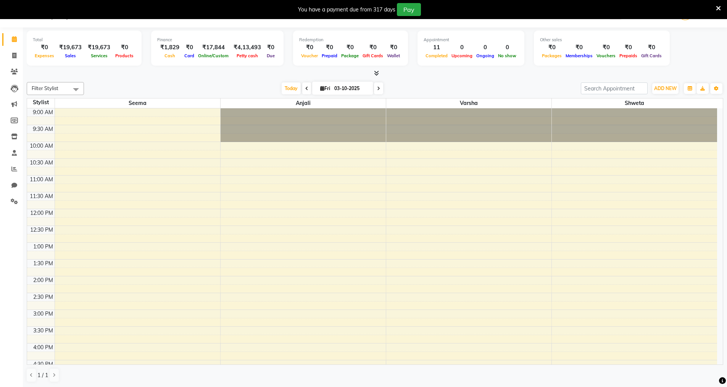
click at [376, 71] on icon at bounding box center [376, 73] width 5 height 6
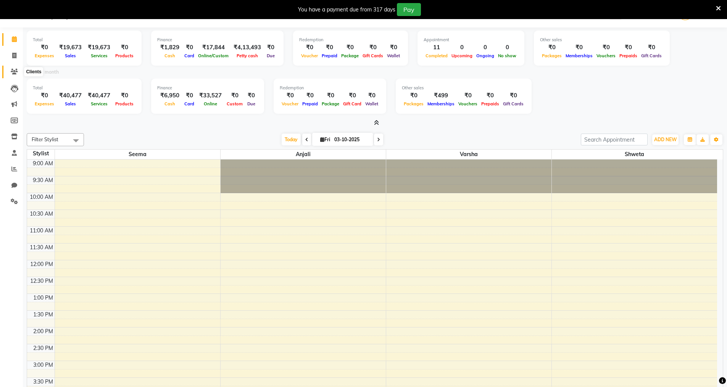
click at [14, 72] on icon at bounding box center [14, 72] width 7 height 6
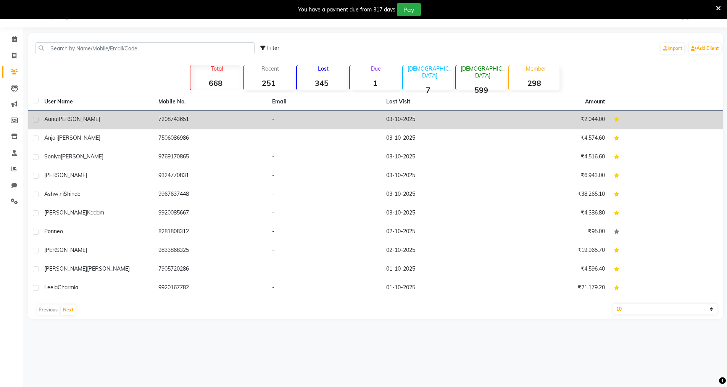
click at [257, 121] on td "7208743651" at bounding box center [211, 120] width 114 height 19
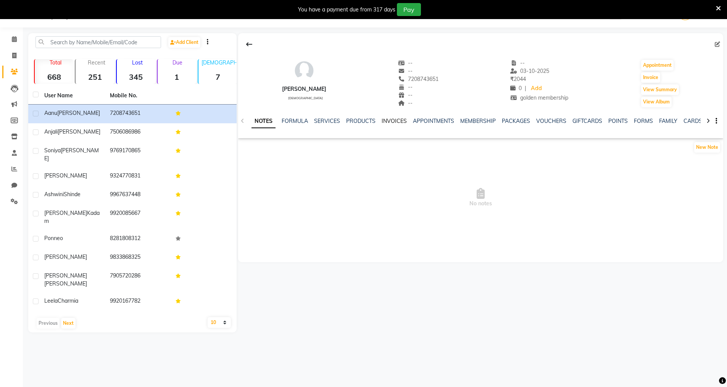
click at [392, 123] on link "INVOICES" at bounding box center [394, 121] width 25 height 7
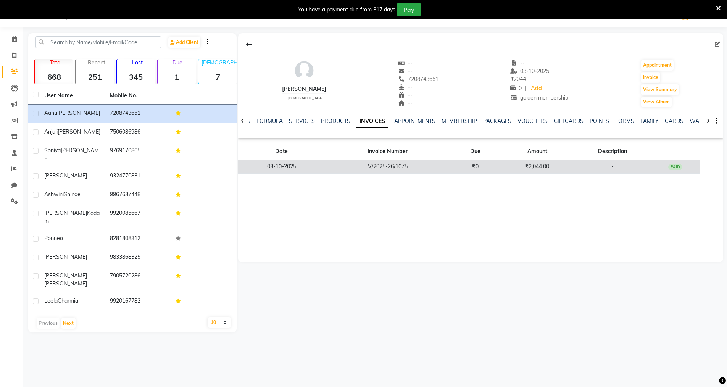
click at [583, 169] on td "-" at bounding box center [612, 166] width 76 height 13
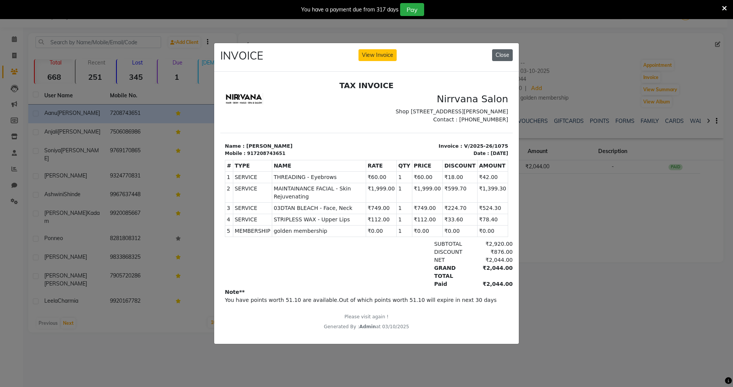
click at [504, 53] on button "Close" at bounding box center [502, 55] width 21 height 12
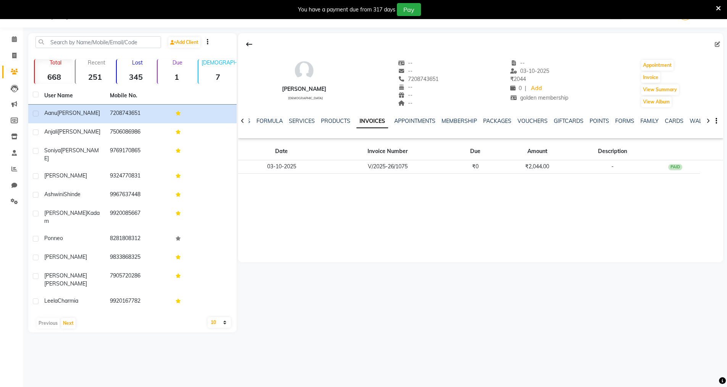
click at [718, 8] on icon at bounding box center [718, 8] width 5 height 7
